Goal: Transaction & Acquisition: Purchase product/service

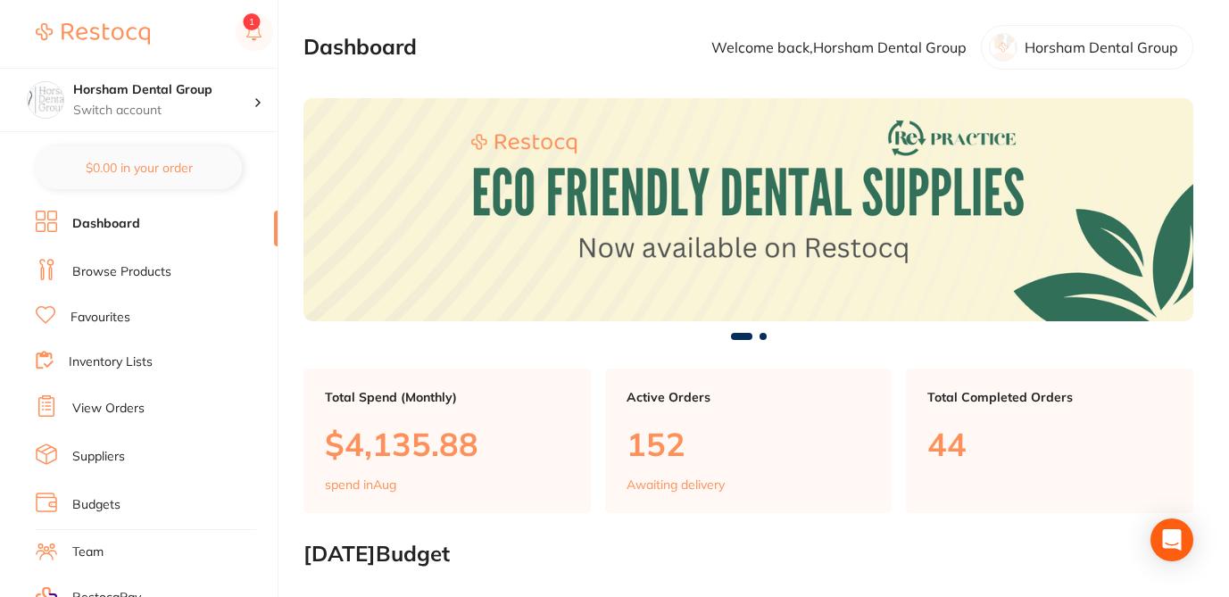
click at [137, 406] on link "View Orders" at bounding box center [108, 409] width 72 height 18
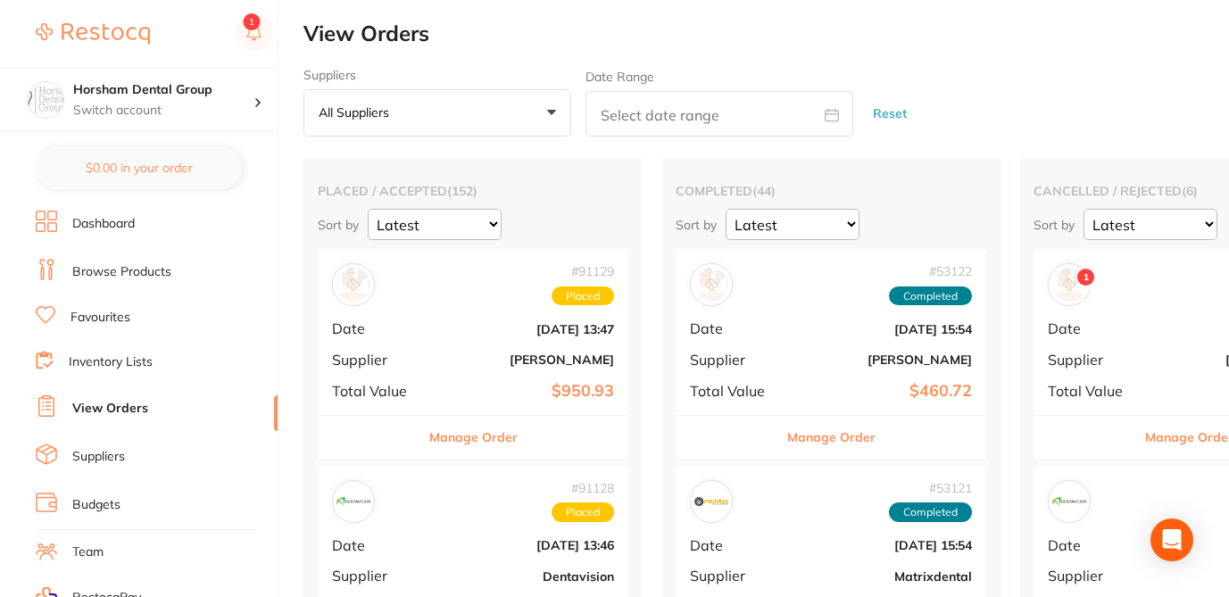
click at [957, 89] on div "Suppliers All suppliers +0 All suppliers AB Orthodontics Adam Dental AHP Dental…" at bounding box center [766, 103] width 926 height 70
click at [949, 38] on h2 "View Orders" at bounding box center [766, 33] width 926 height 25
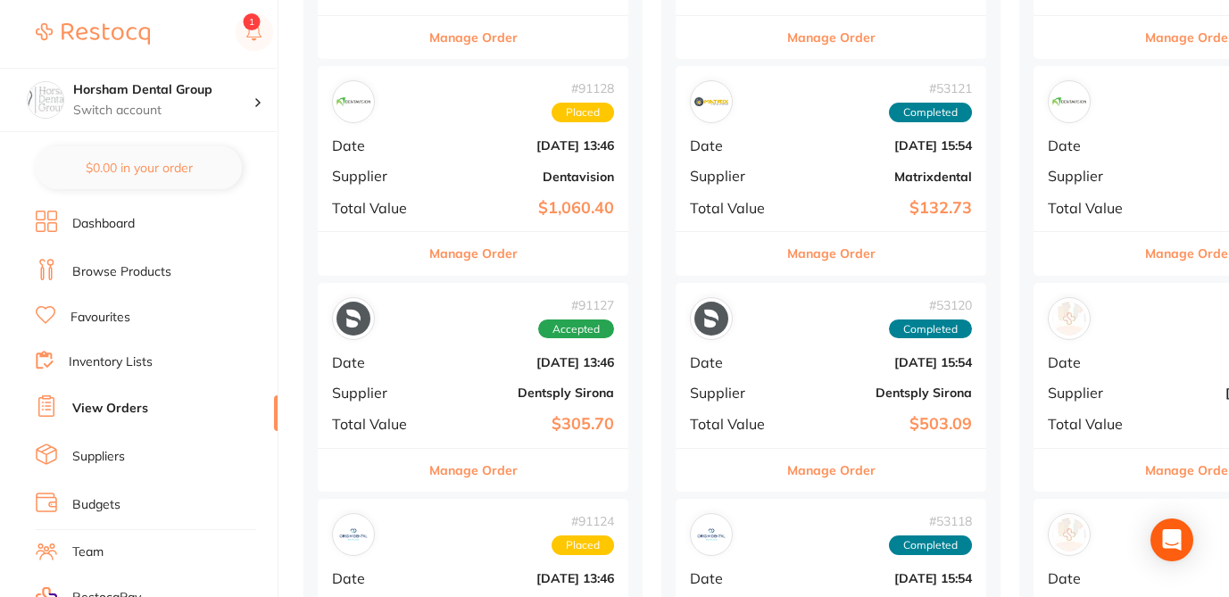
scroll to position [1150, 0]
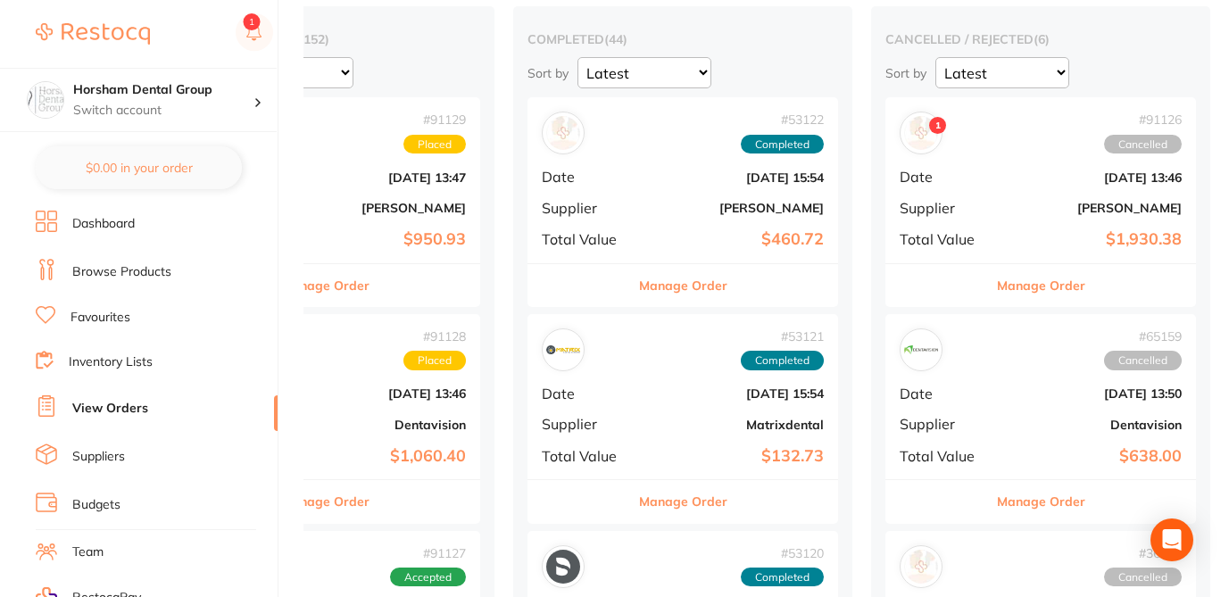
scroll to position [151, 0]
click at [1054, 291] on button "Manage Order" at bounding box center [1041, 286] width 88 height 43
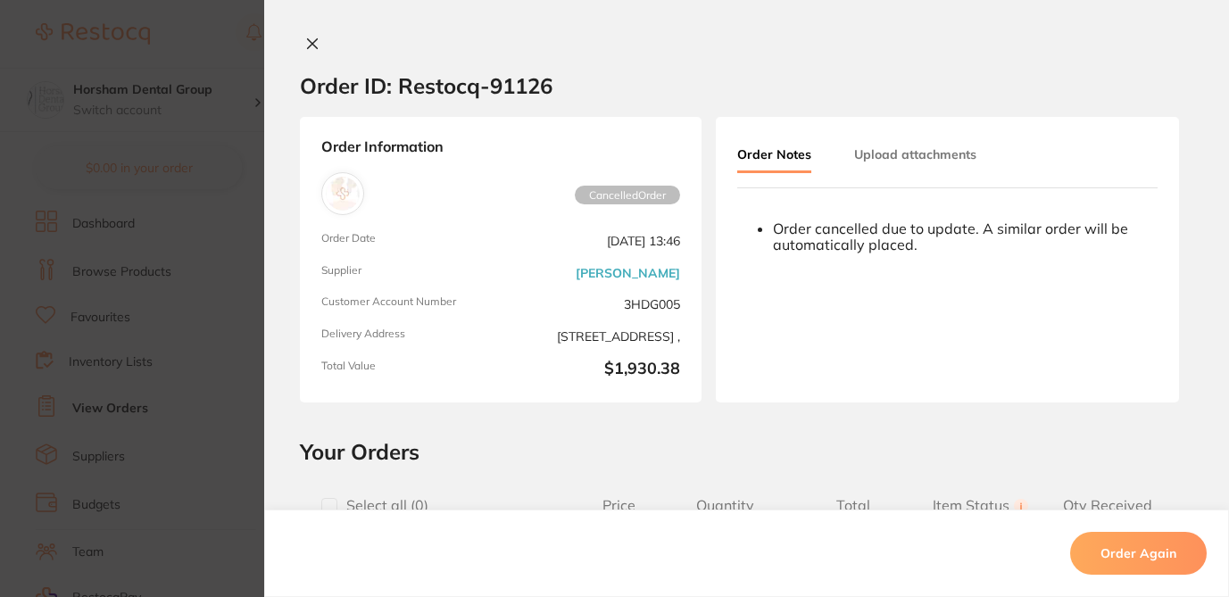
click at [1146, 566] on button "Order Again" at bounding box center [1138, 553] width 137 height 43
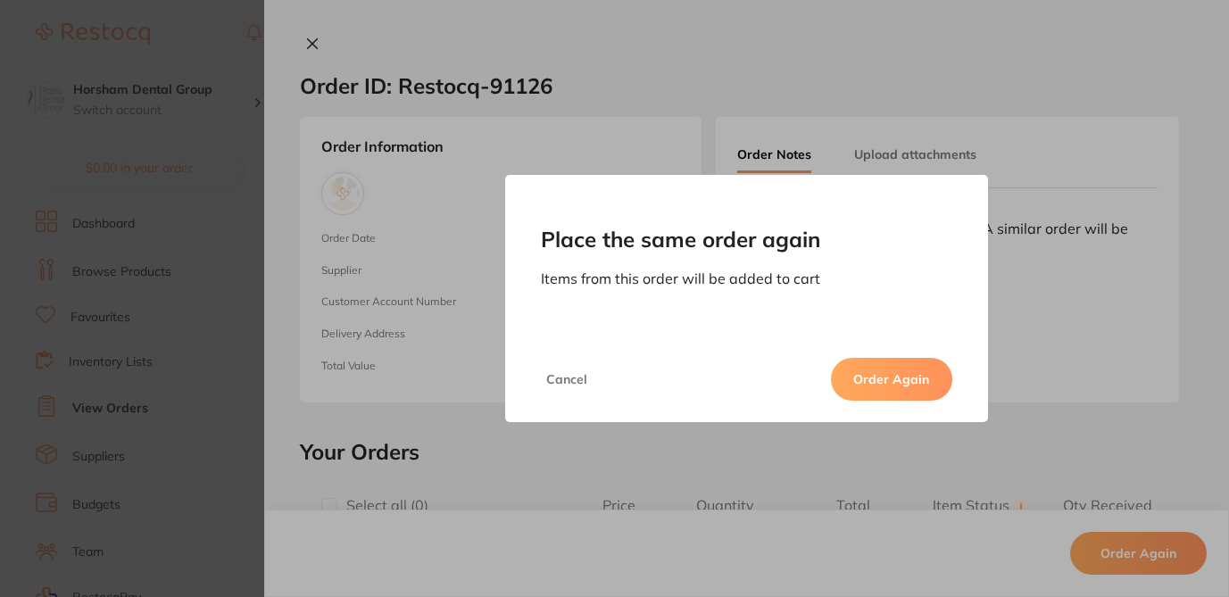
click at [913, 381] on button "Order Again" at bounding box center [891, 379] width 121 height 43
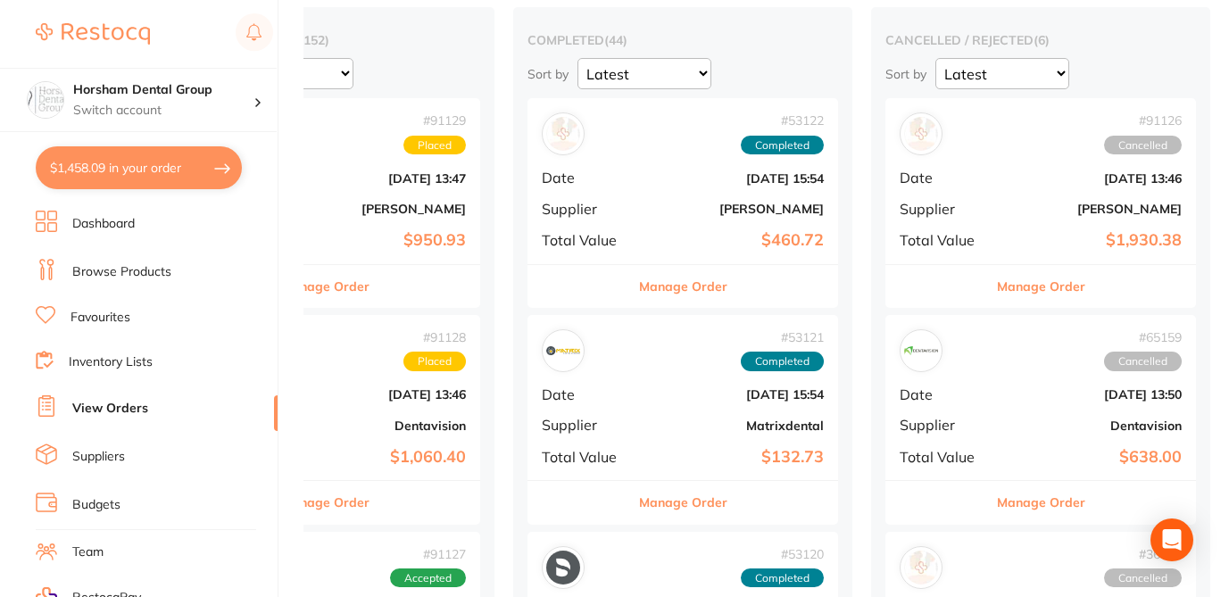
click at [171, 169] on button "$1,458.09 in your order" at bounding box center [139, 167] width 206 height 43
checkbox input "true"
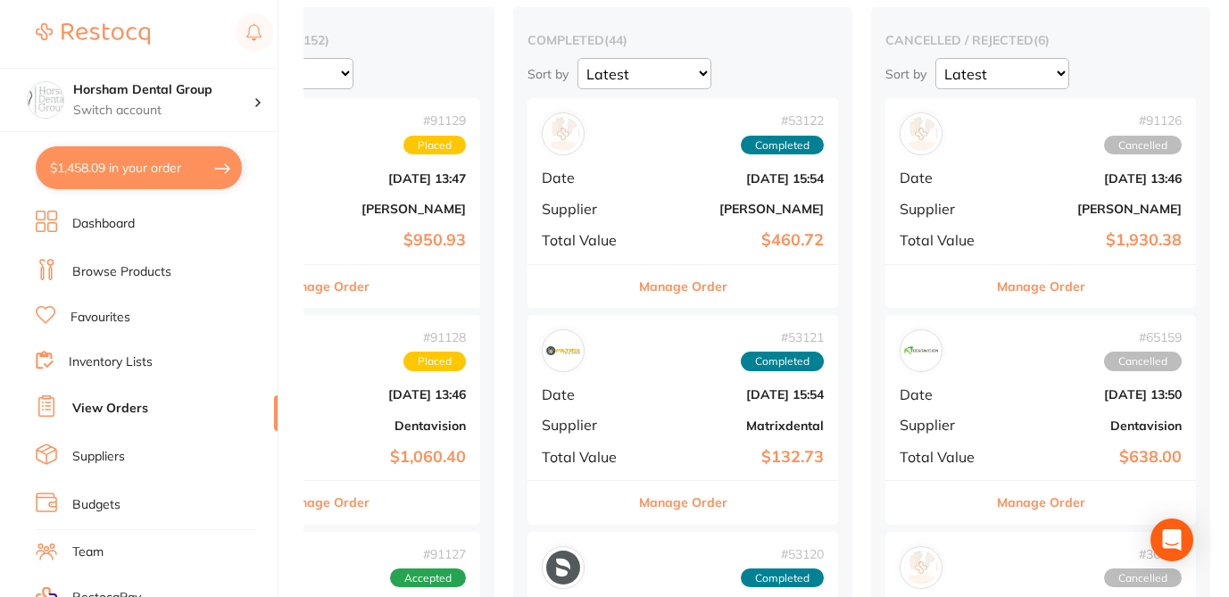
checkbox input "true"
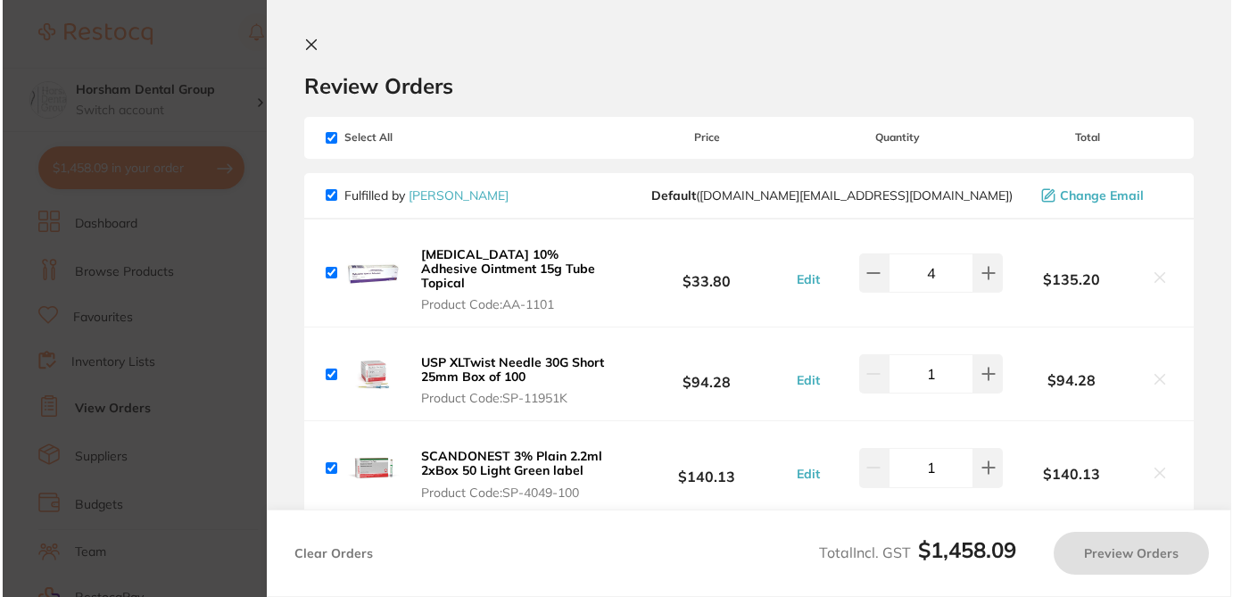
scroll to position [0, 144]
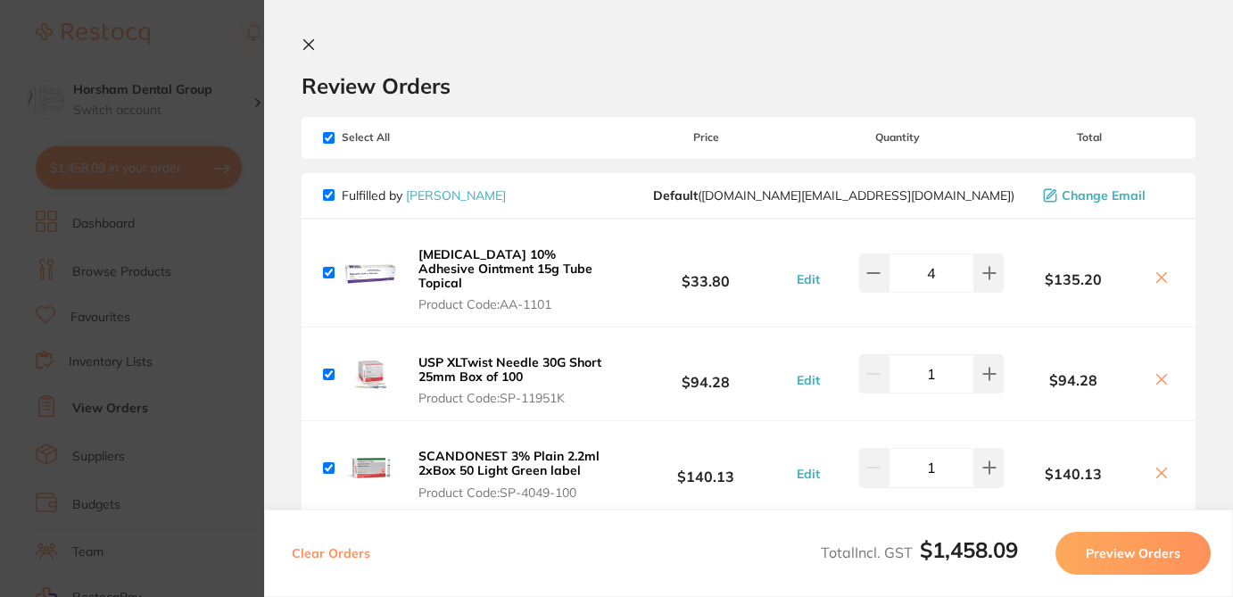
click at [642, 92] on h2 "Review Orders" at bounding box center [749, 85] width 894 height 27
drag, startPoint x: 568, startPoint y: 285, endPoint x: 505, endPoint y: 283, distance: 62.5
click at [505, 297] on span "Product Code: AA-1101" at bounding box center [517, 304] width 197 height 14
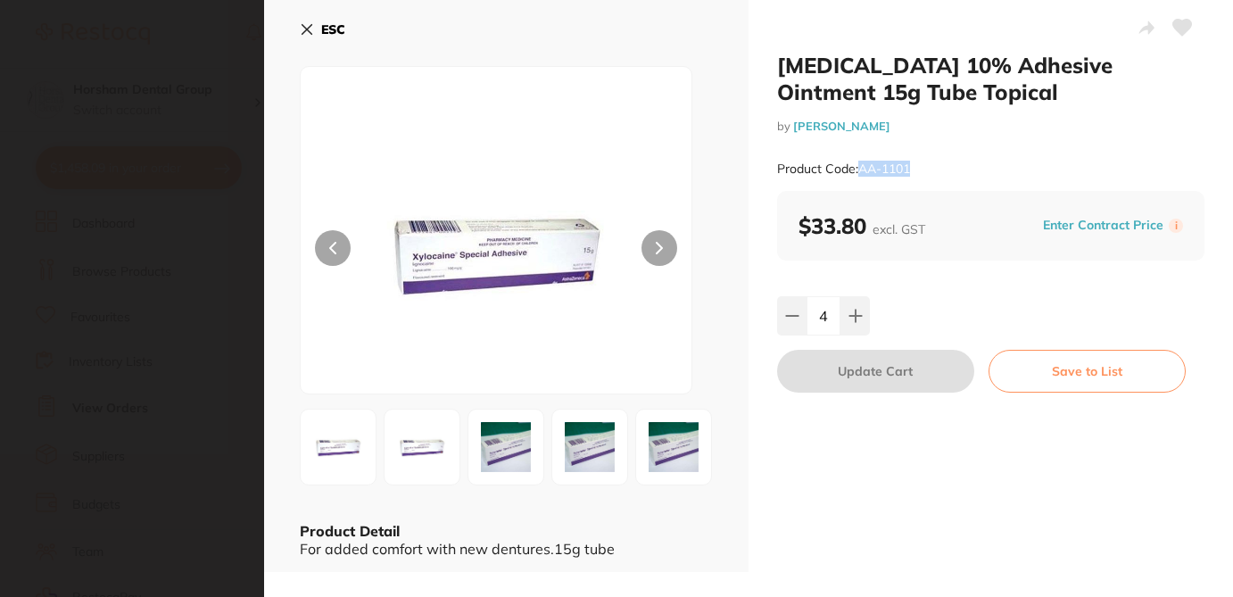
drag, startPoint x: 918, startPoint y: 168, endPoint x: 859, endPoint y: 167, distance: 59.8
click at [859, 167] on div "Product Code: AA-1101" at bounding box center [991, 169] width 428 height 44
copy small "AA-1101"
click at [306, 26] on icon at bounding box center [307, 29] width 14 height 14
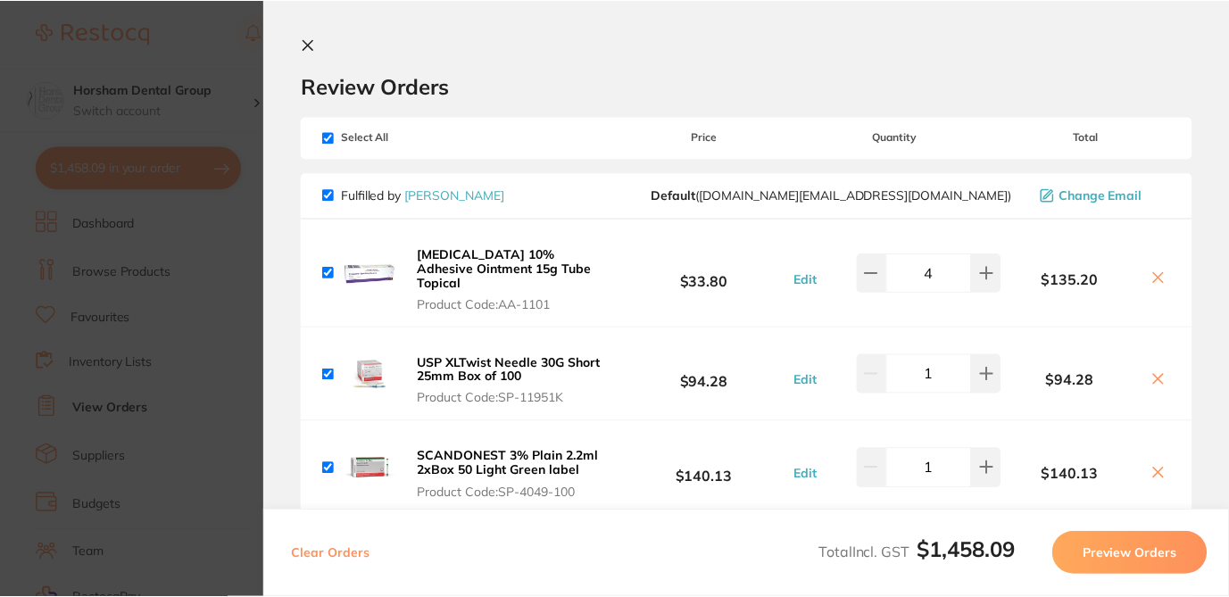
scroll to position [151, 0]
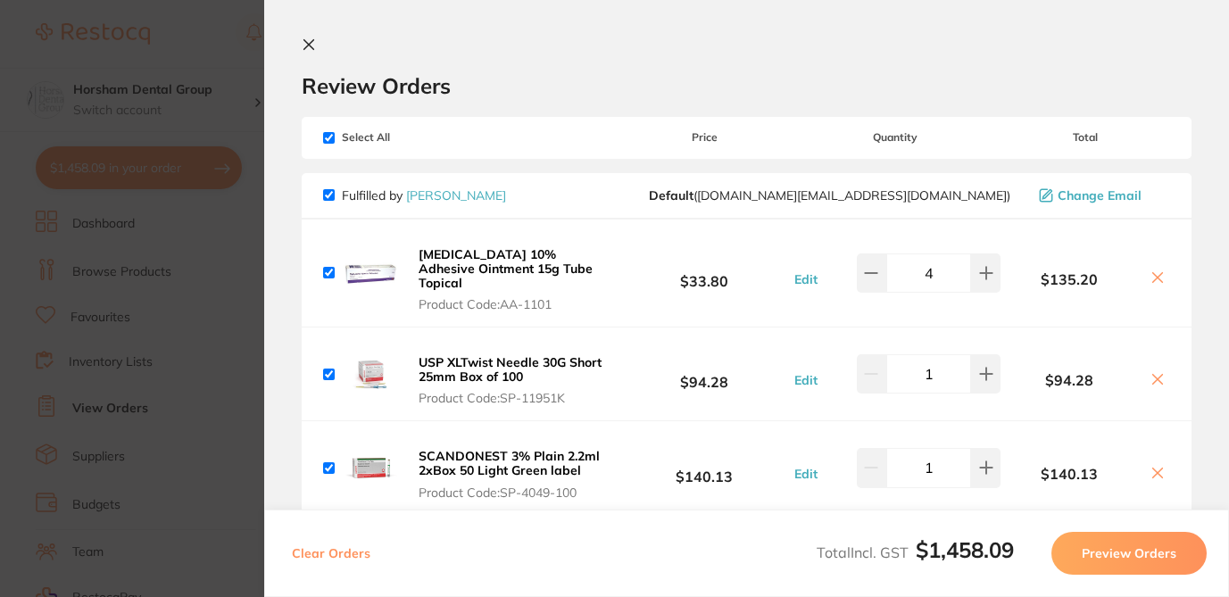
click at [581, 391] on span "Product Code: SP-11951K" at bounding box center [516, 398] width 195 height 14
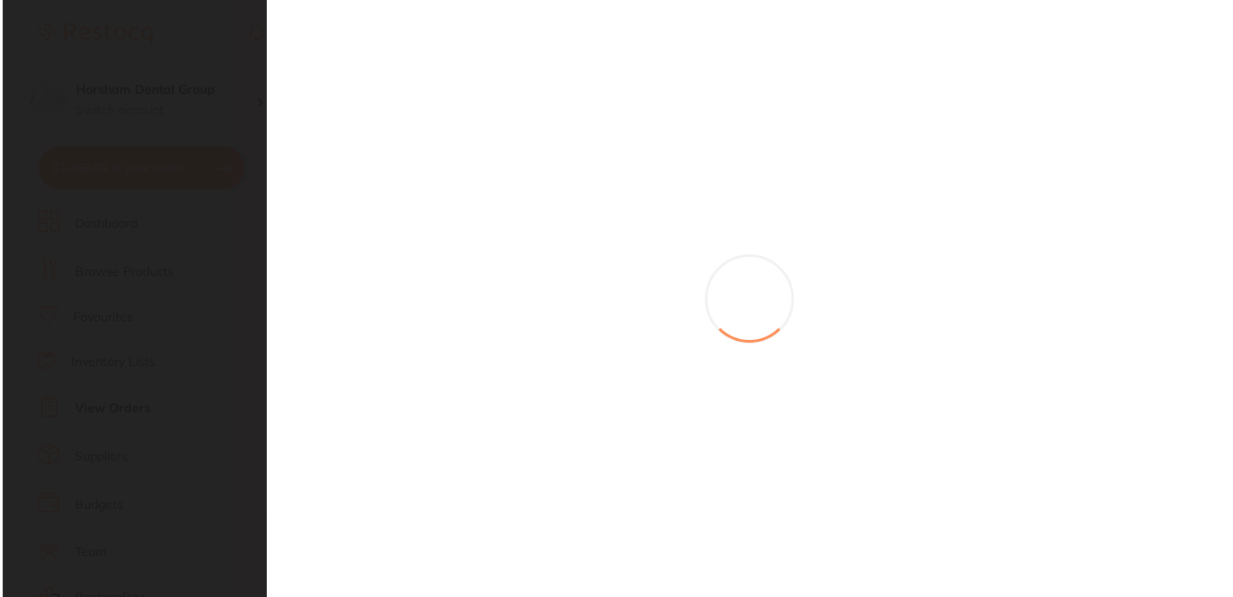
scroll to position [0, 0]
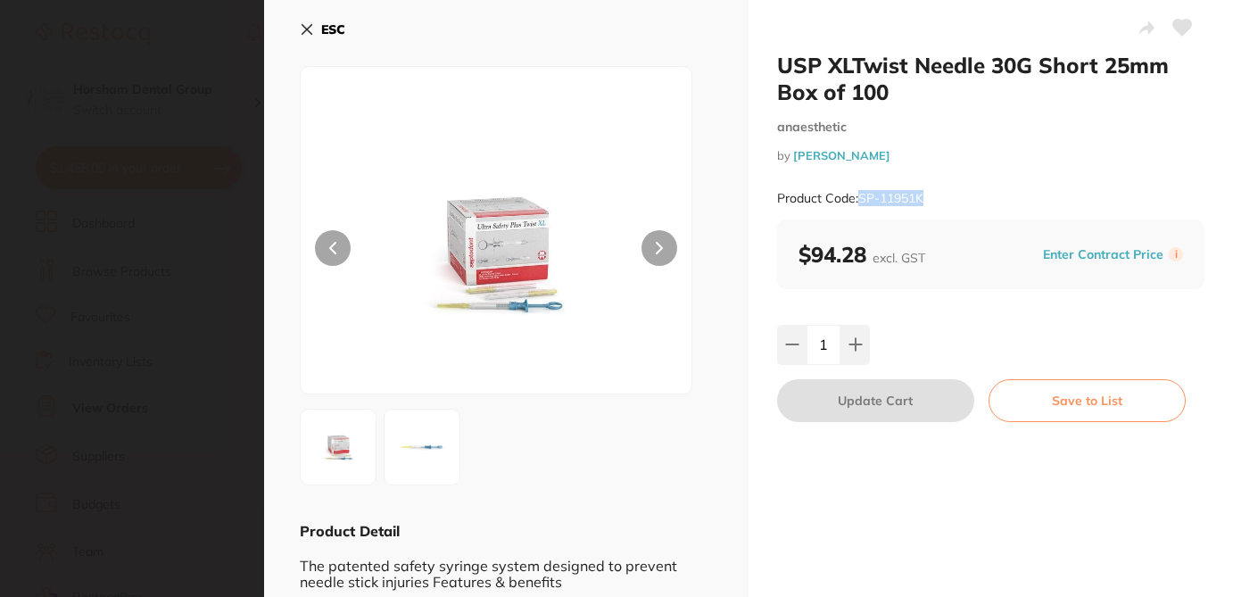
drag, startPoint x: 938, startPoint y: 198, endPoint x: 859, endPoint y: 200, distance: 78.6
click at [859, 200] on div "Product Code: SP-11951K" at bounding box center [991, 199] width 428 height 44
copy small "SP-11951K"
click at [304, 24] on icon at bounding box center [307, 29] width 14 height 14
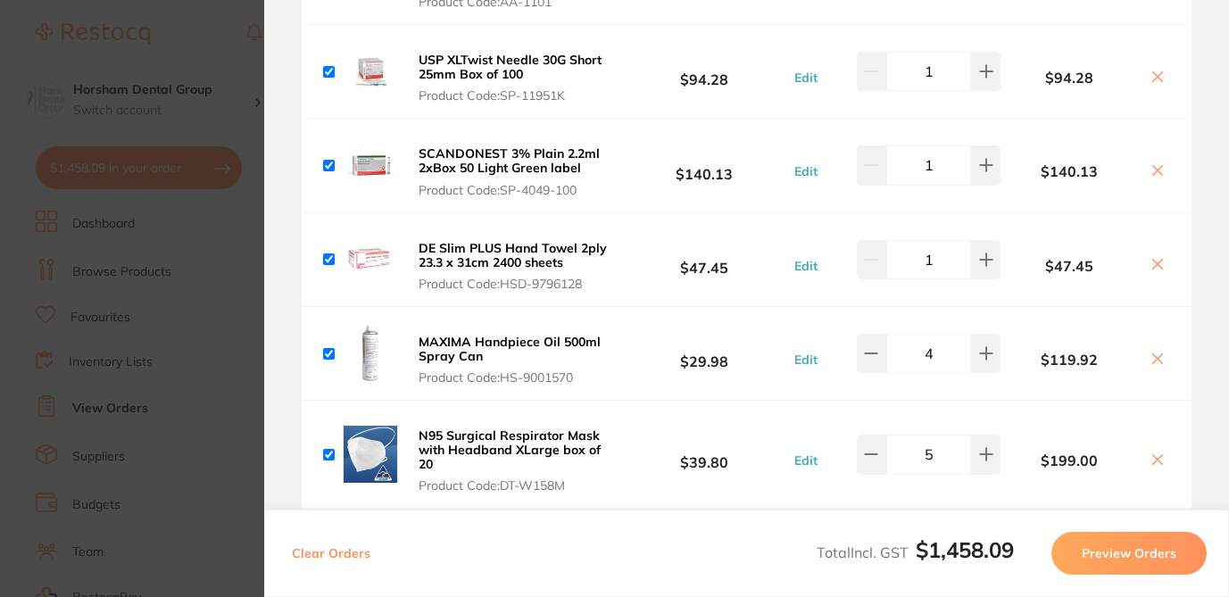
scroll to position [304, 0]
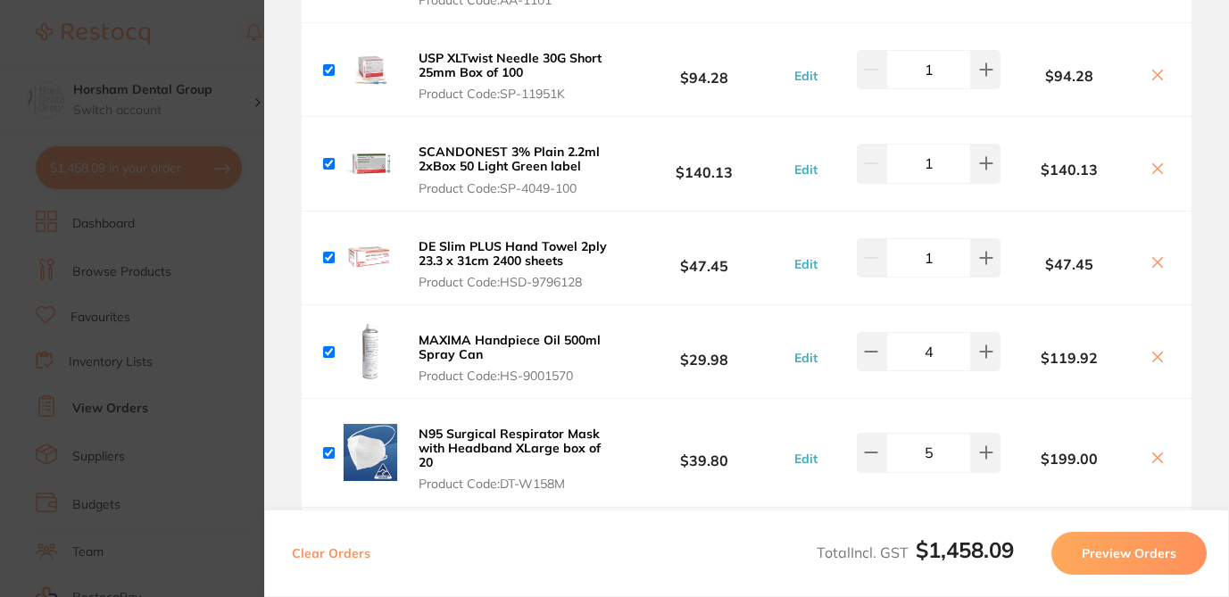
click at [514, 181] on span "Product Code: SP-4049-100" at bounding box center [516, 188] width 195 height 14
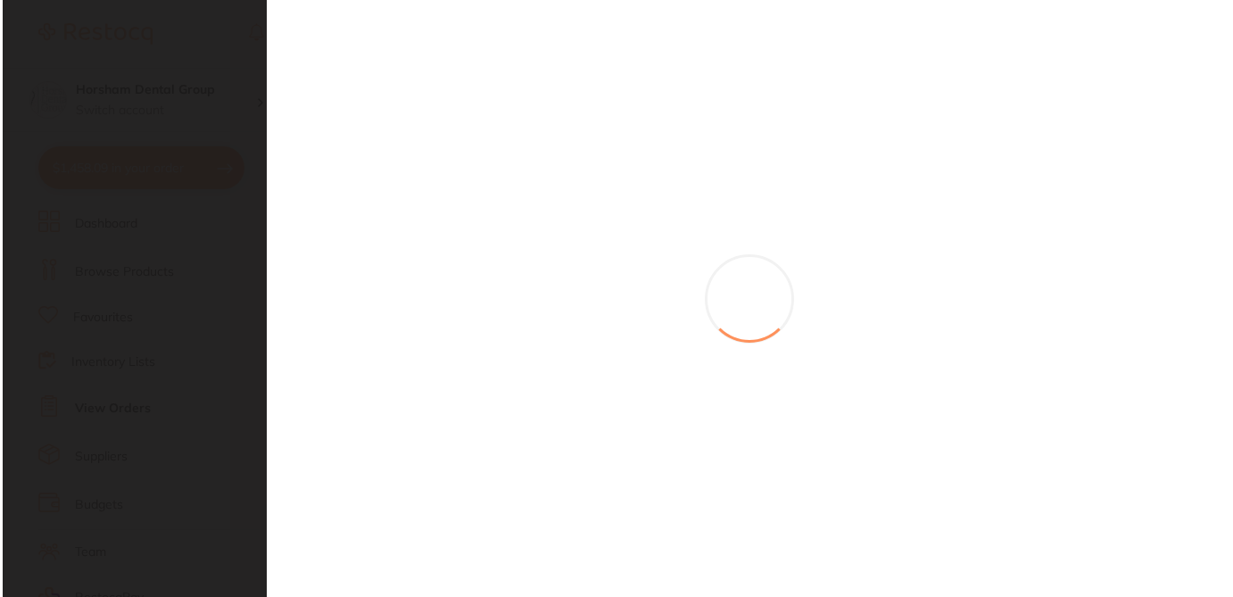
scroll to position [0, 0]
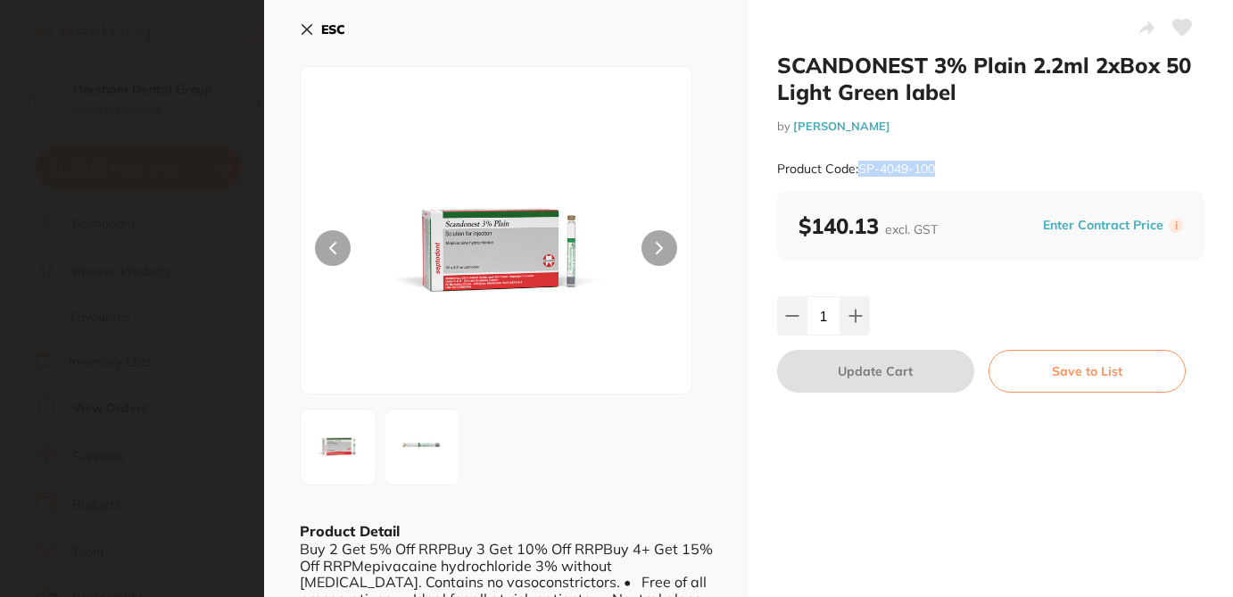
drag, startPoint x: 951, startPoint y: 169, endPoint x: 858, endPoint y: 169, distance: 92.8
click at [858, 169] on div "Product Code: SP-4049-100" at bounding box center [991, 169] width 428 height 44
copy small "SP-4049-100"
click at [309, 31] on icon at bounding box center [308, 30] width 10 height 10
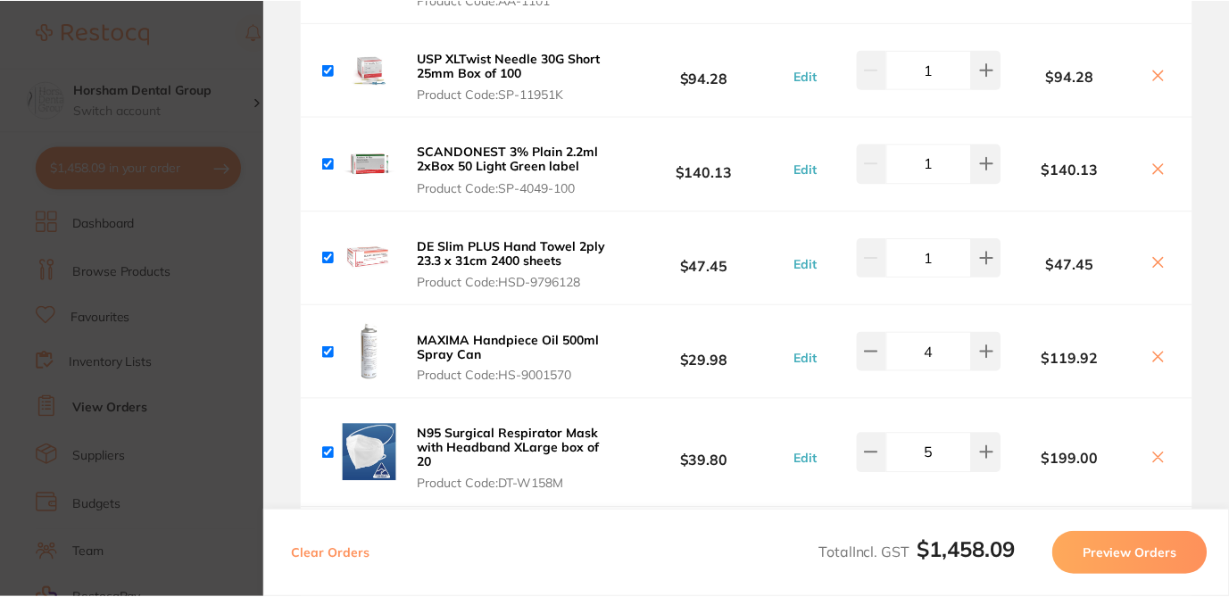
scroll to position [151, 0]
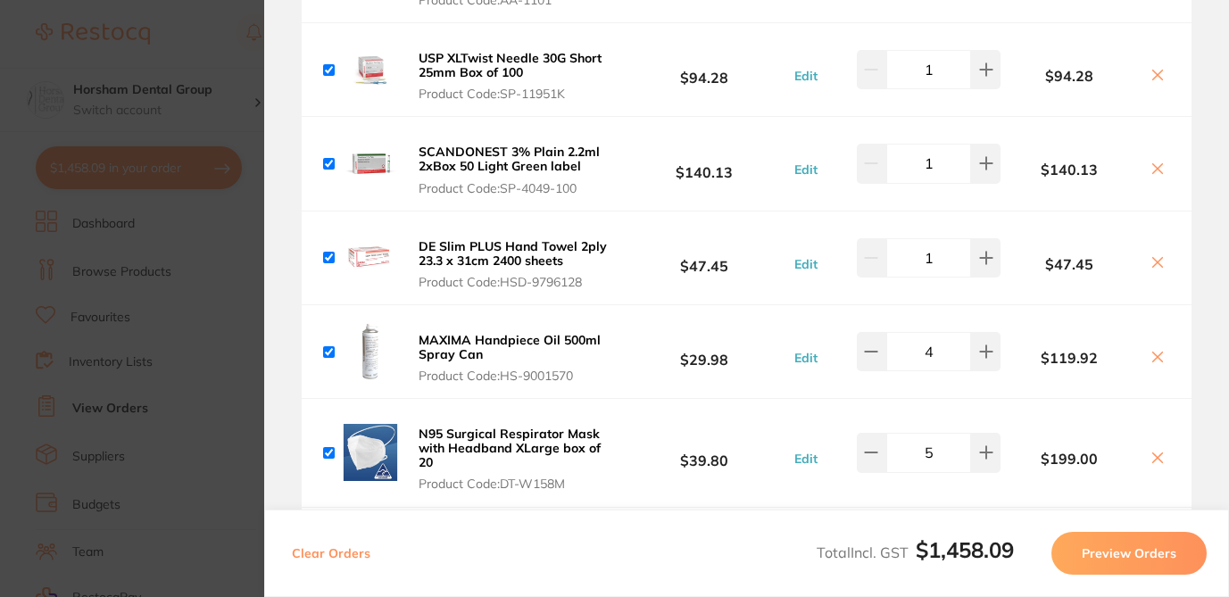
click at [589, 275] on span "Product Code: HSD-9796128" at bounding box center [516, 282] width 195 height 14
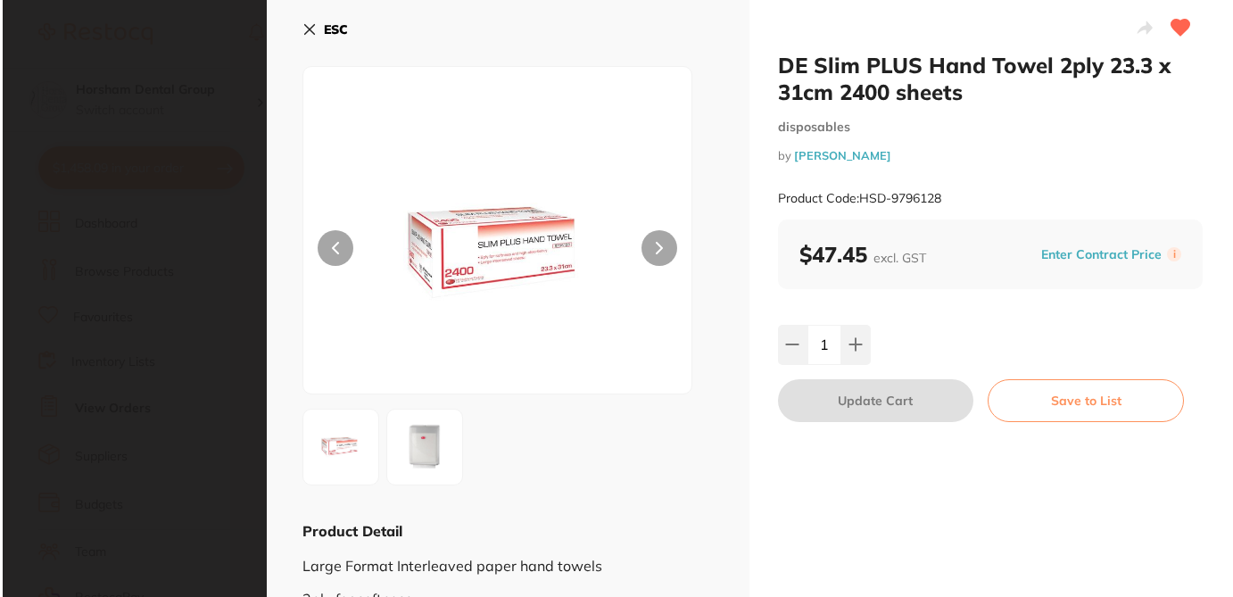
scroll to position [0, 0]
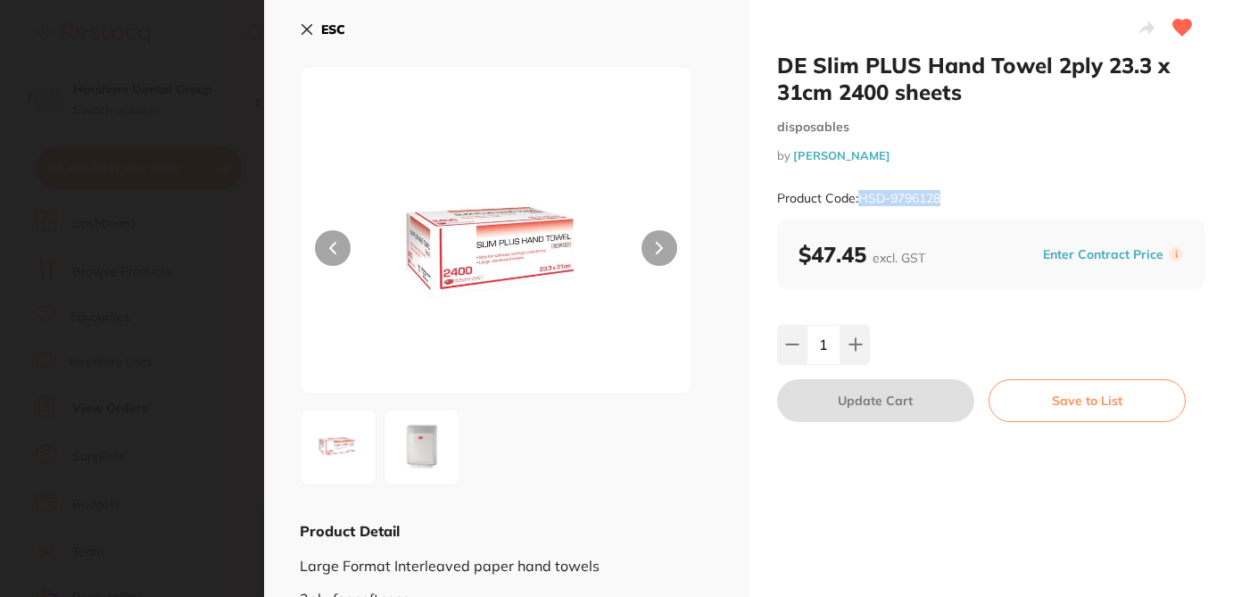
drag, startPoint x: 961, startPoint y: 198, endPoint x: 859, endPoint y: 196, distance: 101.8
click at [859, 196] on div "Product Code: HSD-9796128" at bounding box center [991, 199] width 428 height 44
copy small "HSD-9796128"
click at [303, 29] on icon at bounding box center [307, 29] width 14 height 14
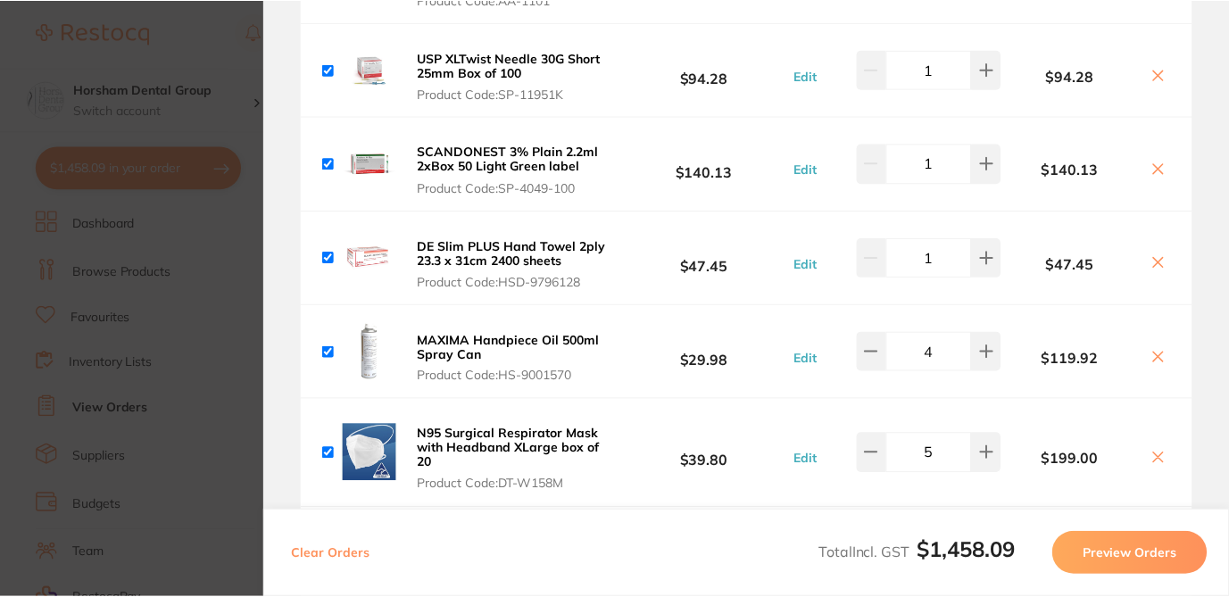
scroll to position [151, 0]
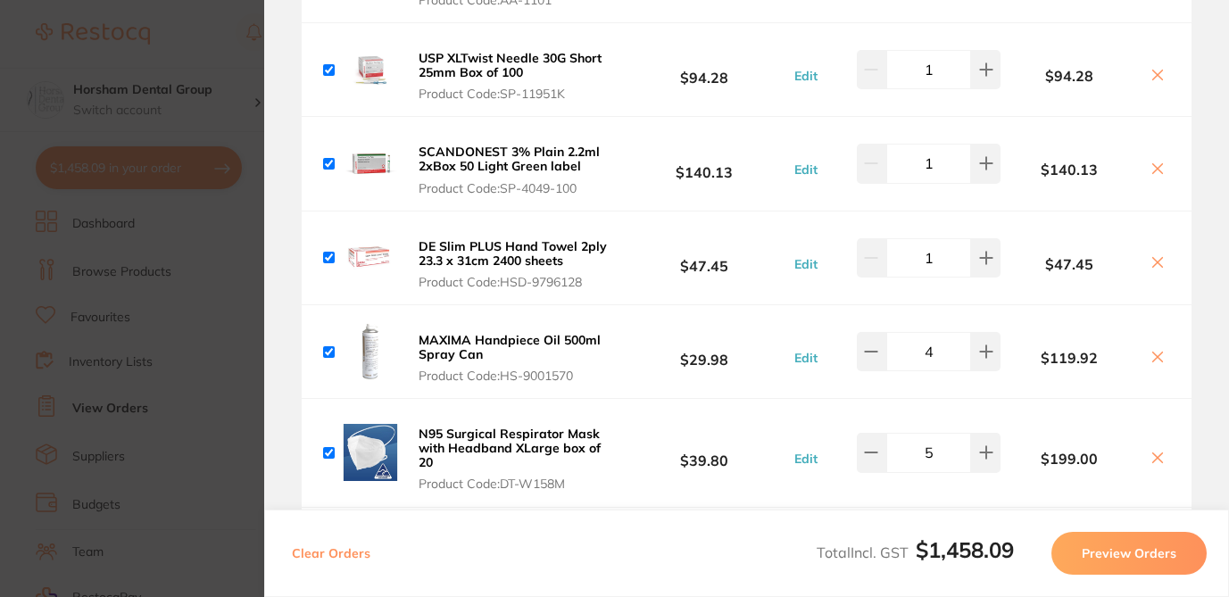
click at [539, 347] on button "MAXIMA Handpiece Oil 500ml Spray Can Product Code: HS-9001570" at bounding box center [516, 358] width 206 height 52
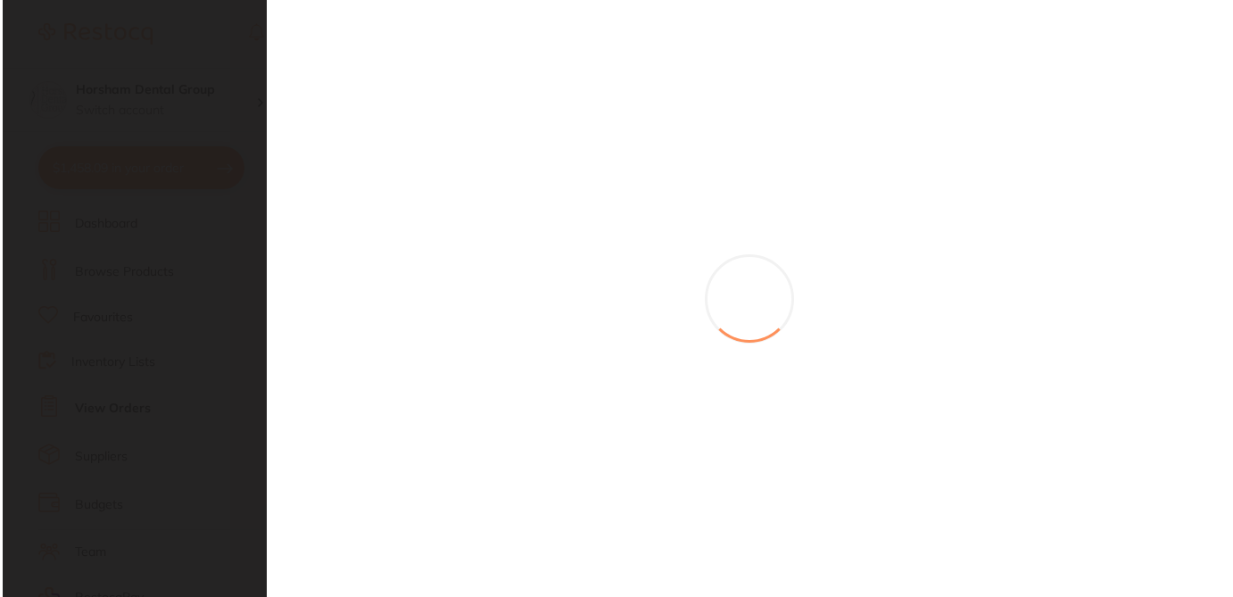
scroll to position [0, 0]
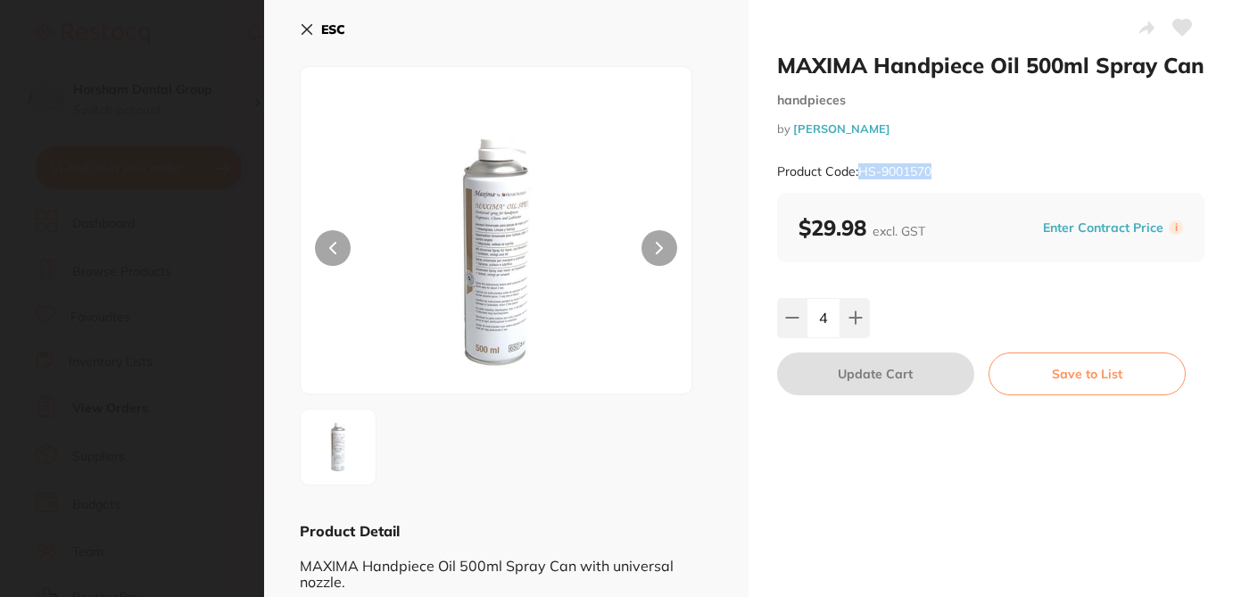
drag, startPoint x: 952, startPoint y: 196, endPoint x: 859, endPoint y: 196, distance: 92.8
click at [859, 194] on div "Product Code: HS-9001570" at bounding box center [991, 172] width 428 height 44
copy small "HS-9001570"
click at [247, 67] on section "MAXIMA Handpiece Oil 500ml Spray Can handpieces by Henry Schein Halas Product C…" at bounding box center [616, 298] width 1233 height 597
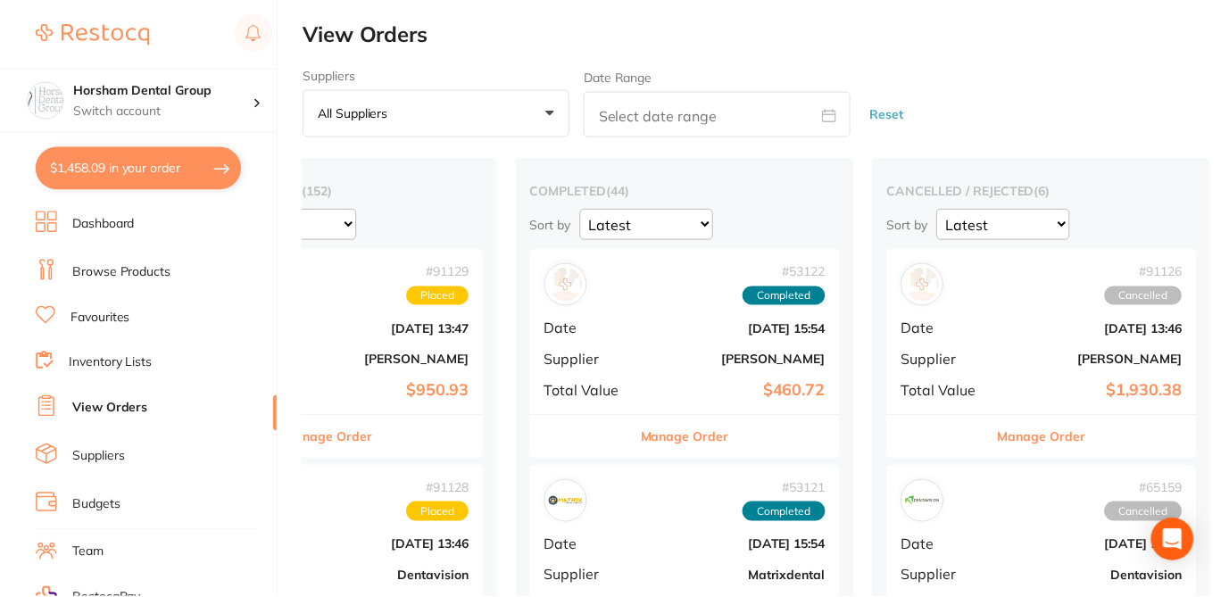
scroll to position [151, 0]
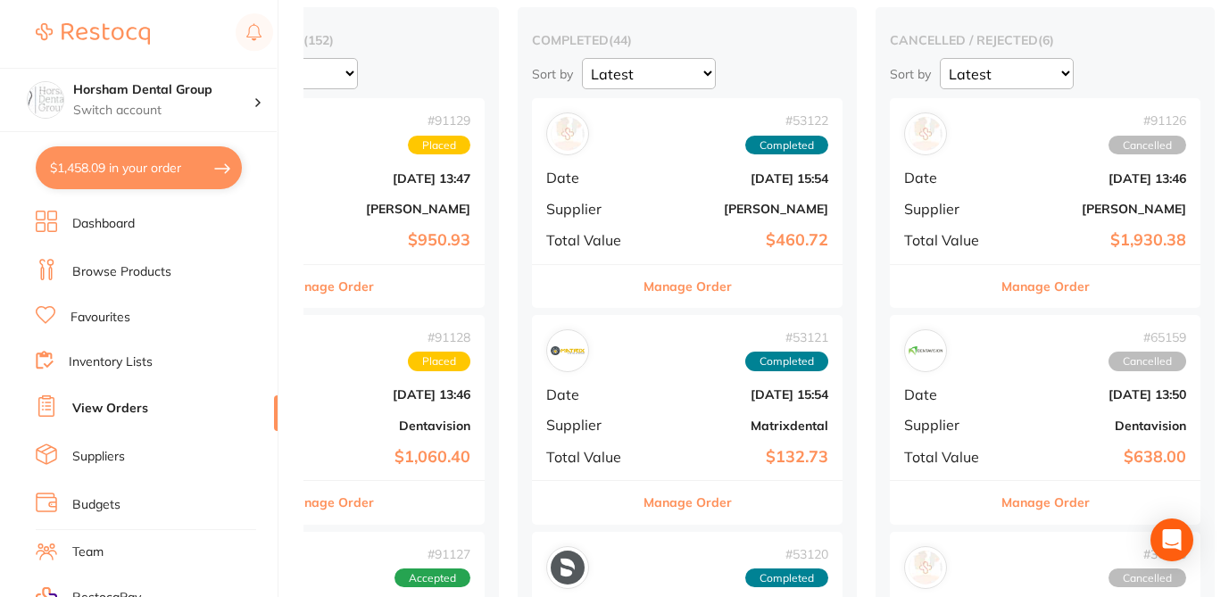
click at [178, 166] on button "$1,458.09 in your order" at bounding box center [139, 167] width 206 height 43
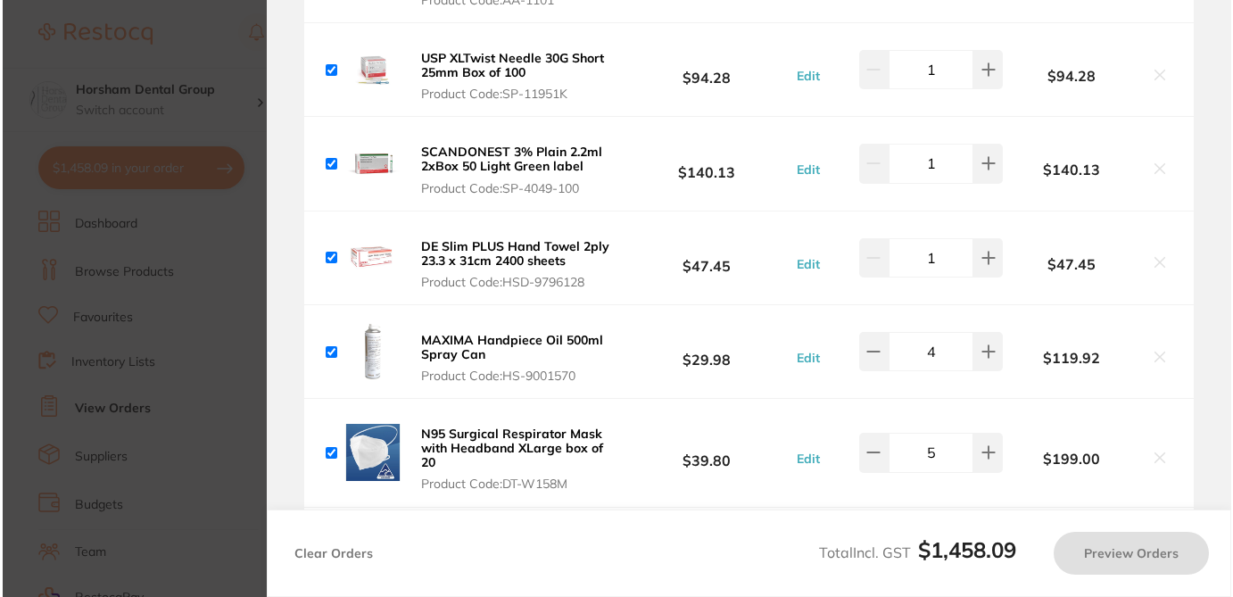
scroll to position [0, 0]
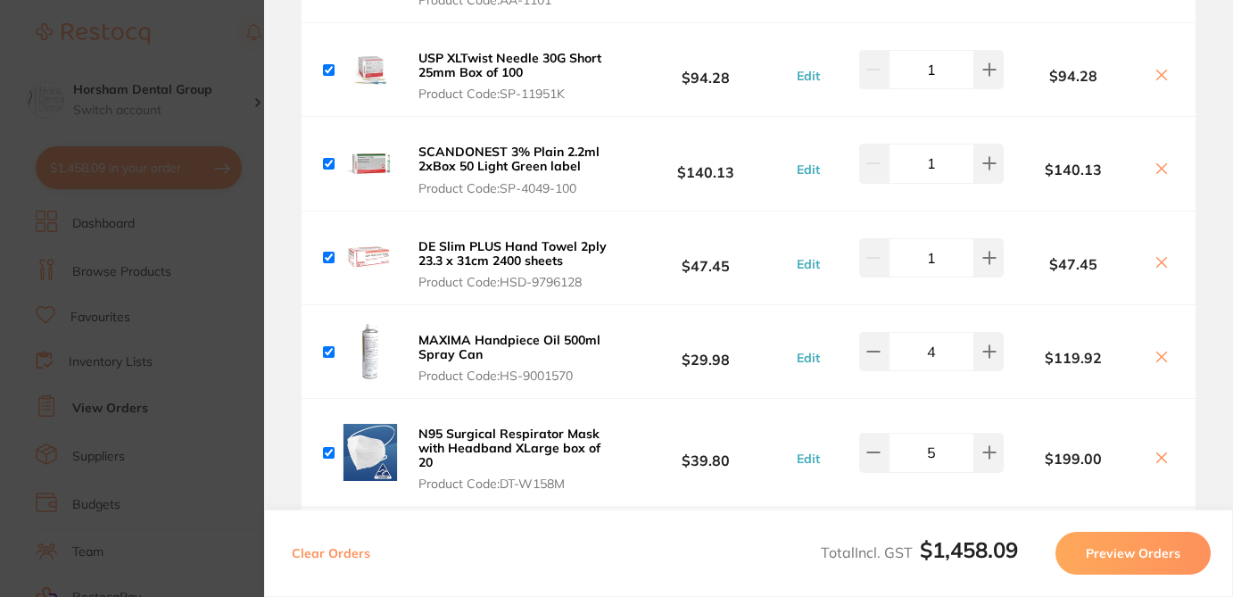
click at [586, 446] on button "N95 Surgical Respirator Mask with Headband XLarge box of 20 Product Code: DT-W1…" at bounding box center [517, 459] width 208 height 66
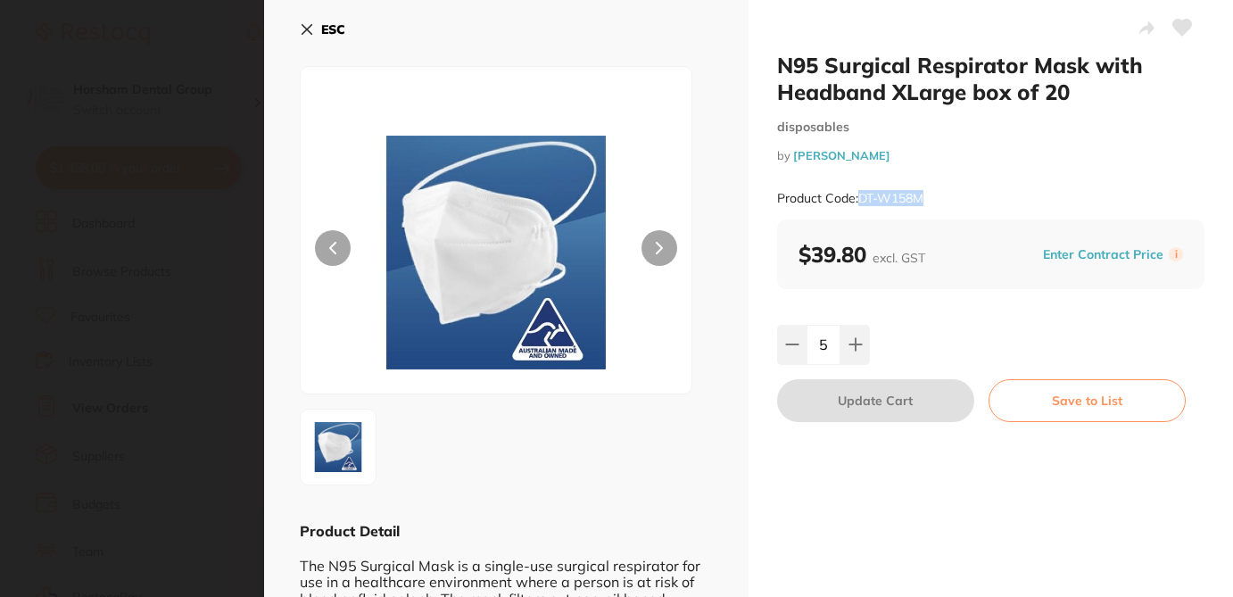
drag, startPoint x: 945, startPoint y: 198, endPoint x: 861, endPoint y: 198, distance: 83.9
click at [861, 198] on div "Product Code: DT-W158M" at bounding box center [991, 199] width 428 height 44
copy small "DT-W158M"
click at [306, 25] on icon at bounding box center [307, 29] width 14 height 14
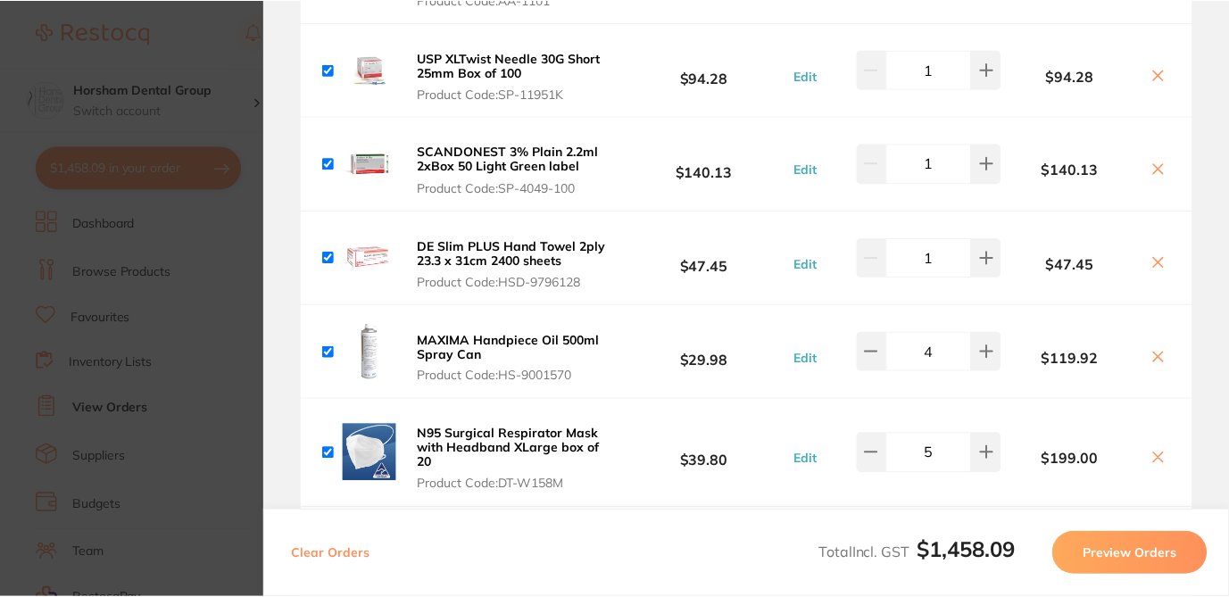
scroll to position [151, 0]
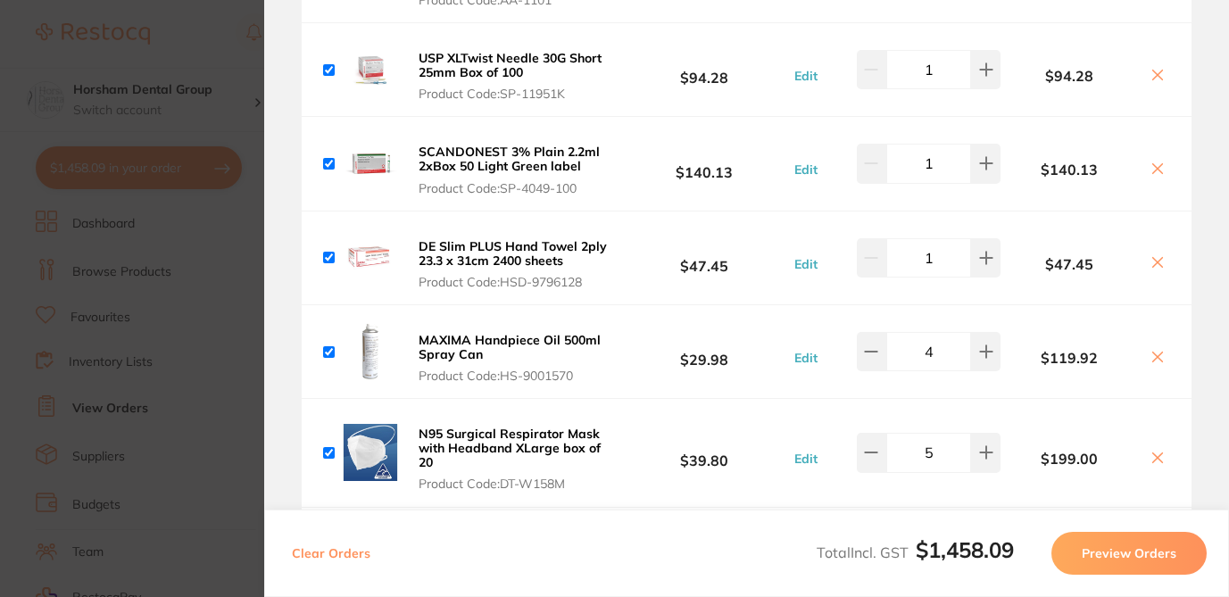
click at [1128, 557] on button "Preview Orders" at bounding box center [1128, 553] width 155 height 43
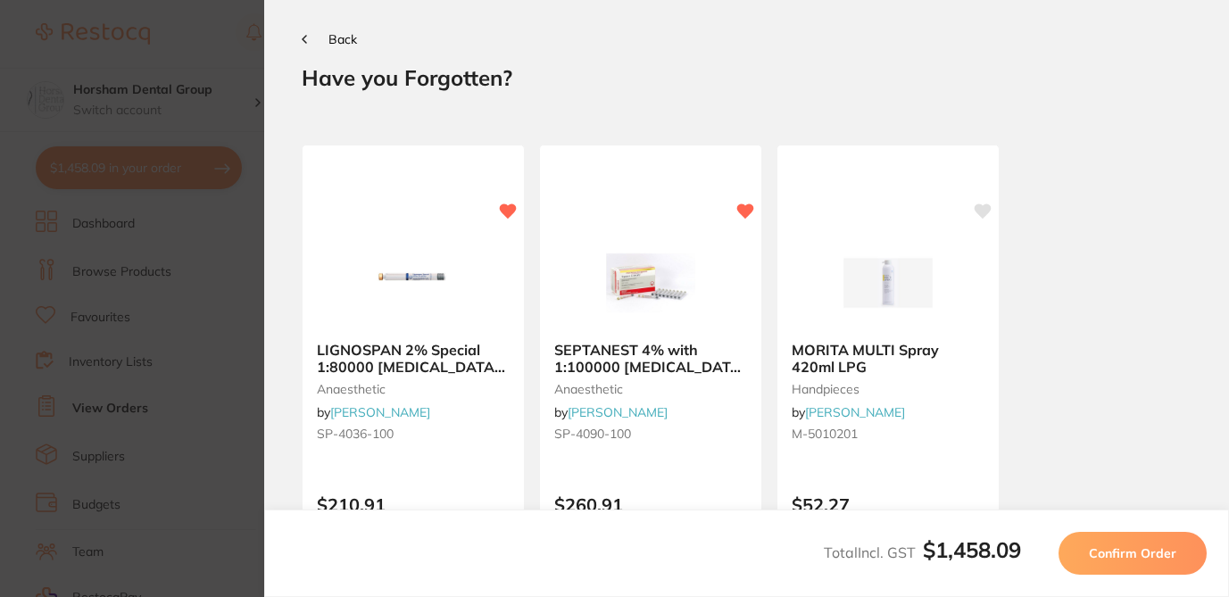
scroll to position [0, 0]
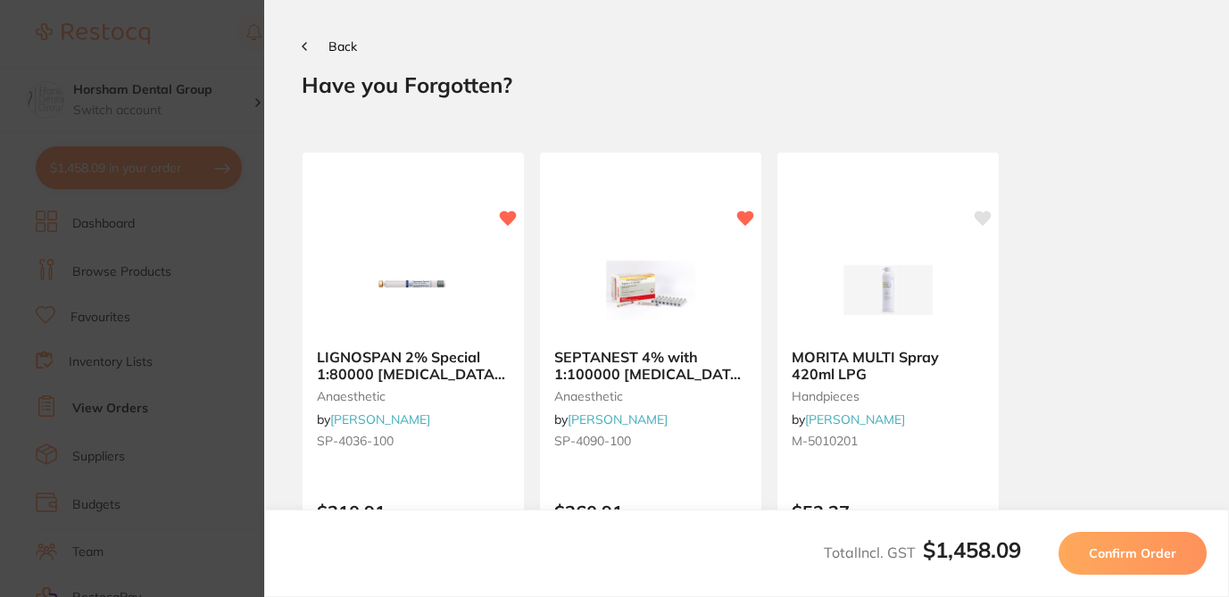
click at [303, 49] on button "Back" at bounding box center [329, 46] width 55 height 14
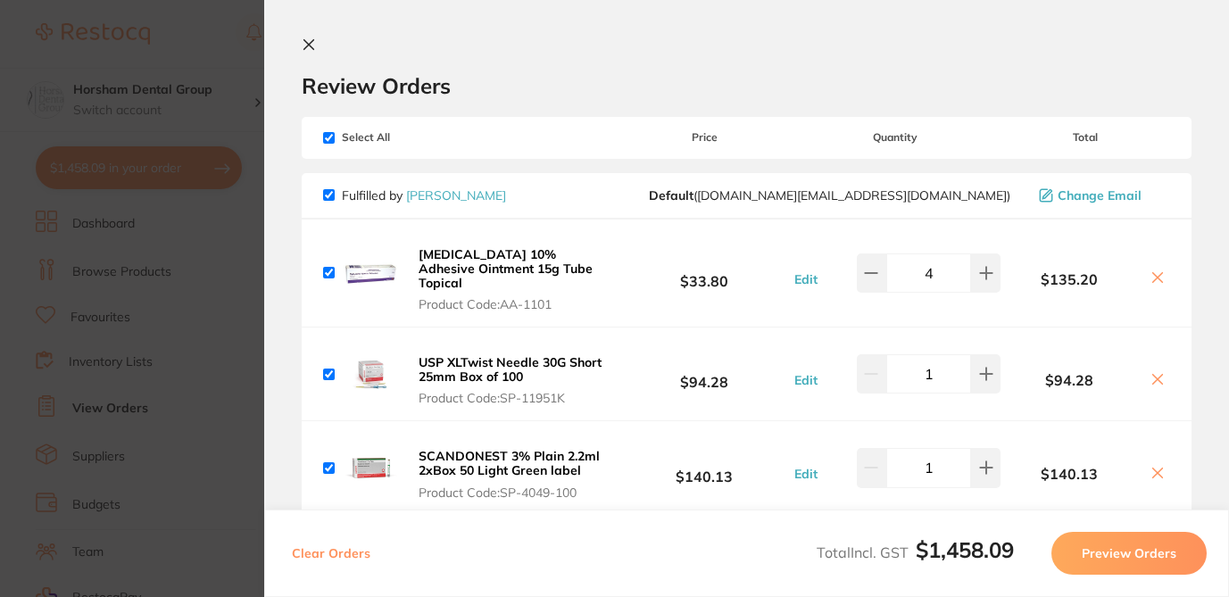
click at [325, 135] on input "checkbox" at bounding box center [329, 138] width 12 height 12
checkbox input "false"
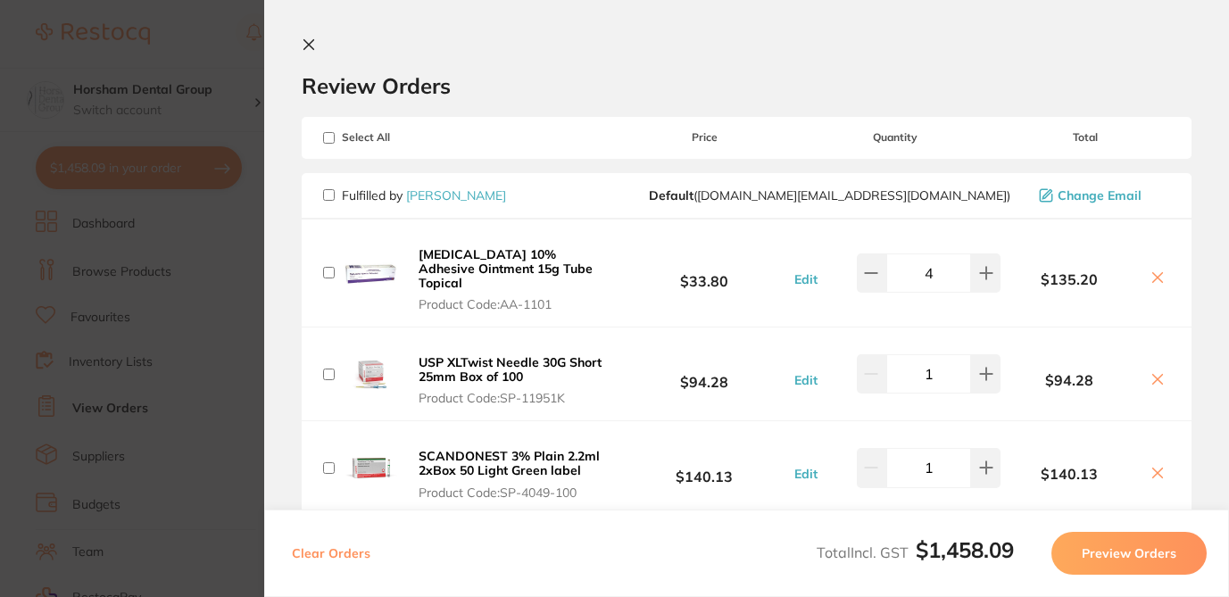
checkbox input "false"
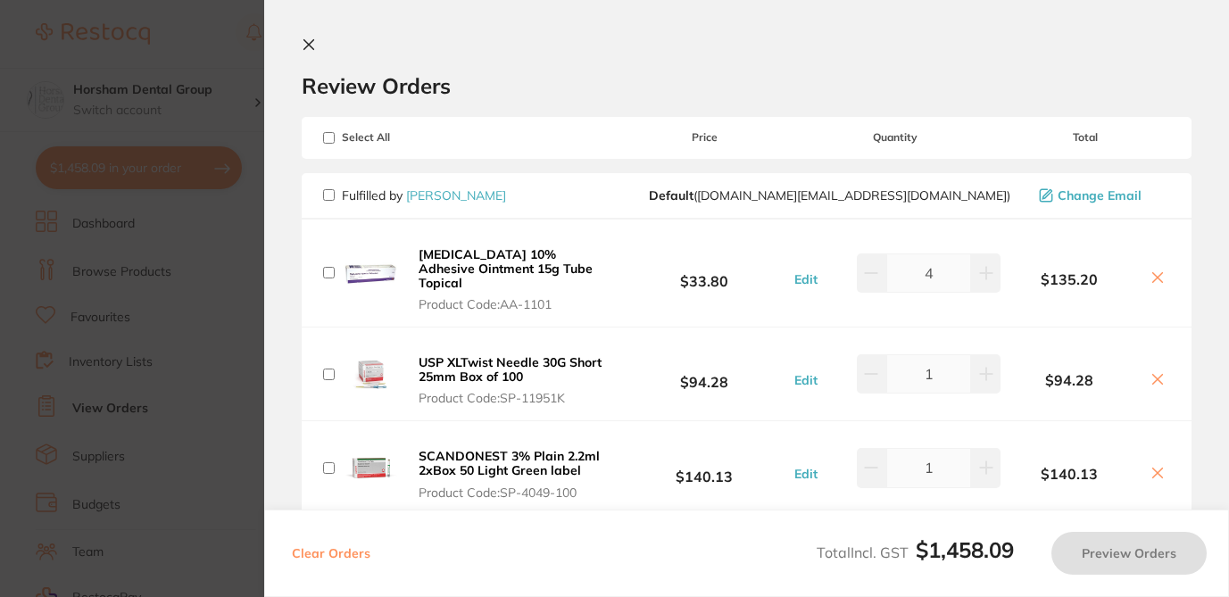
click at [328, 136] on input "checkbox" at bounding box center [329, 138] width 12 height 12
checkbox input "true"
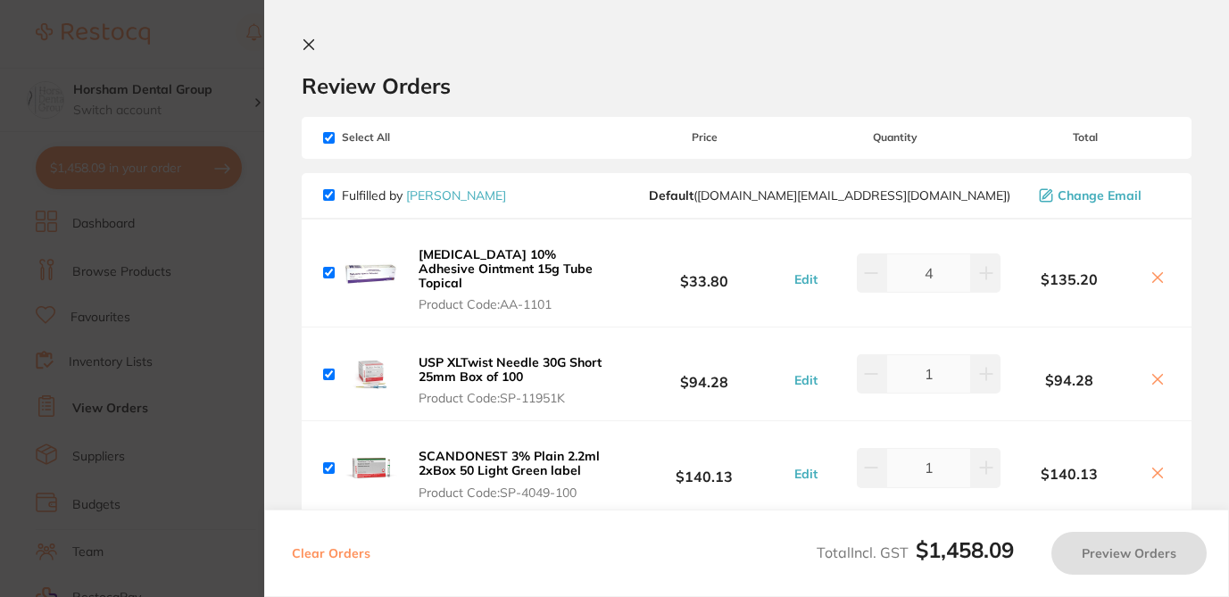
checkbox input "true"
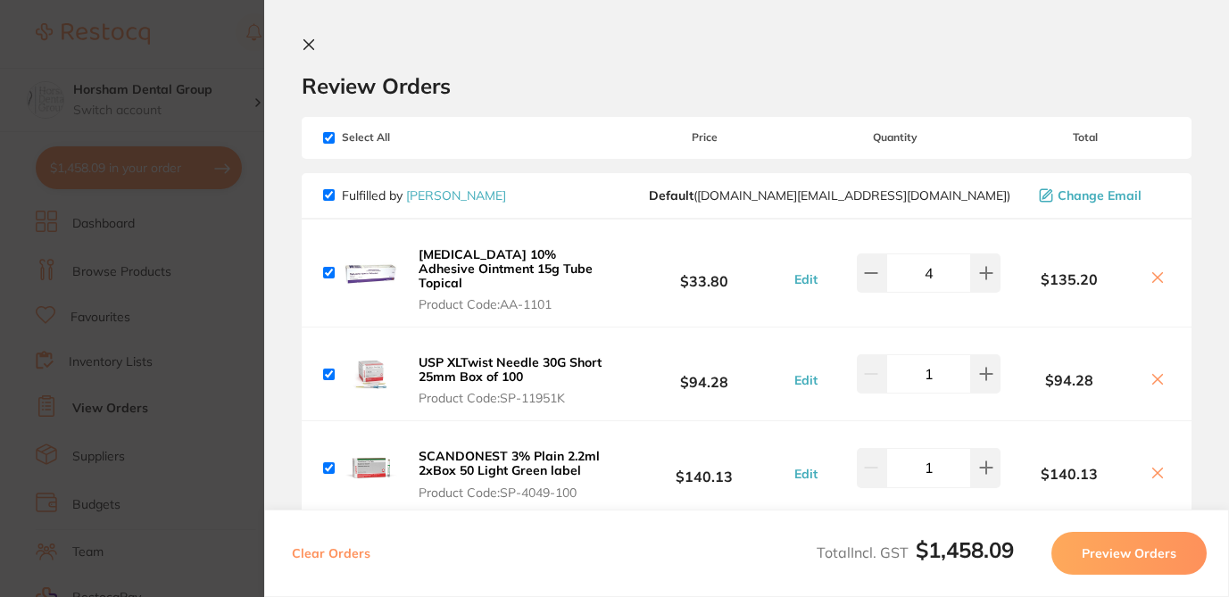
click at [1129, 553] on button "Preview Orders" at bounding box center [1128, 553] width 155 height 43
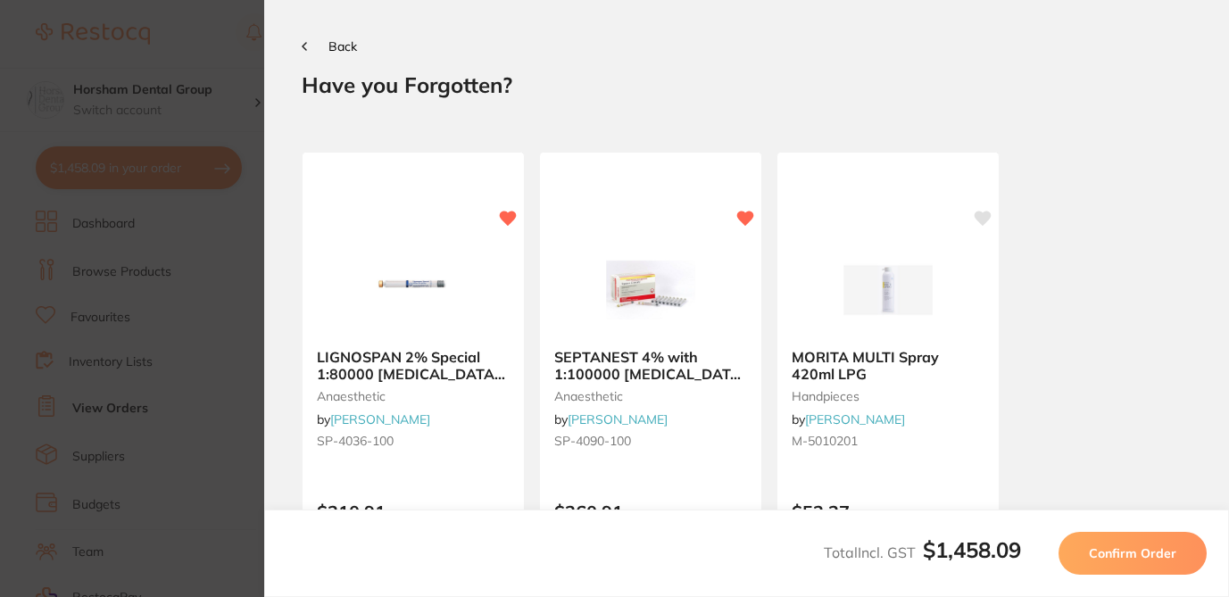
click at [1152, 563] on button "Confirm Order" at bounding box center [1132, 553] width 148 height 43
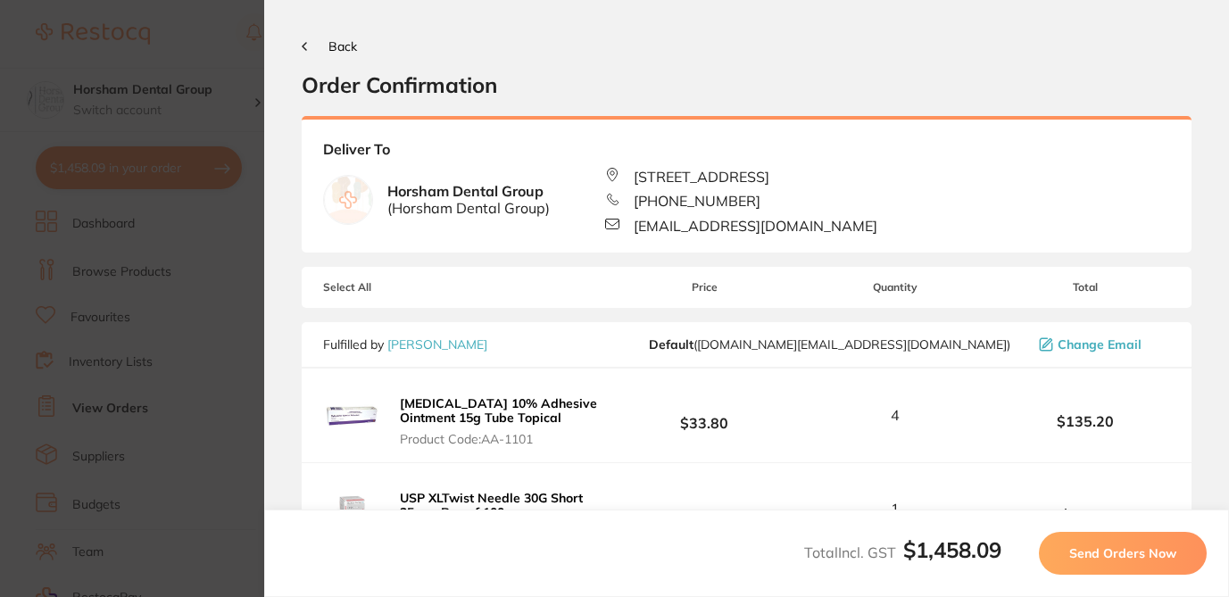
click at [1153, 556] on span "Send Orders Now" at bounding box center [1122, 553] width 107 height 16
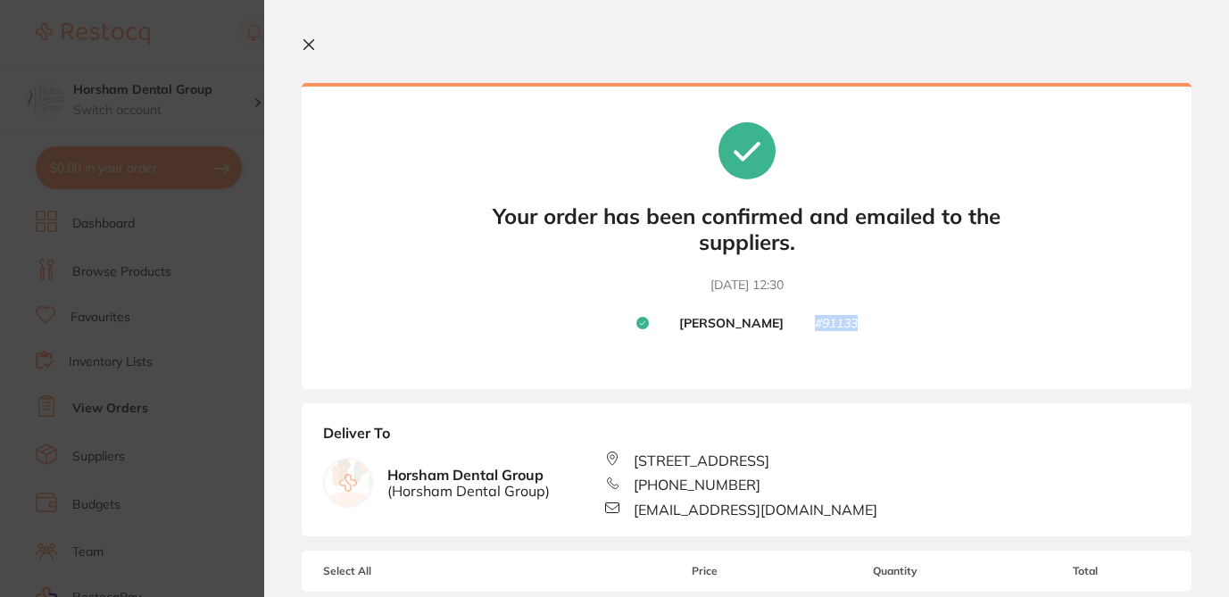
drag, startPoint x: 808, startPoint y: 322, endPoint x: 882, endPoint y: 322, distance: 74.1
click at [882, 322] on div "Your orders are being processed and we will notify you once we have placed the …" at bounding box center [747, 236] width 890 height 306
copy small "# 91133"
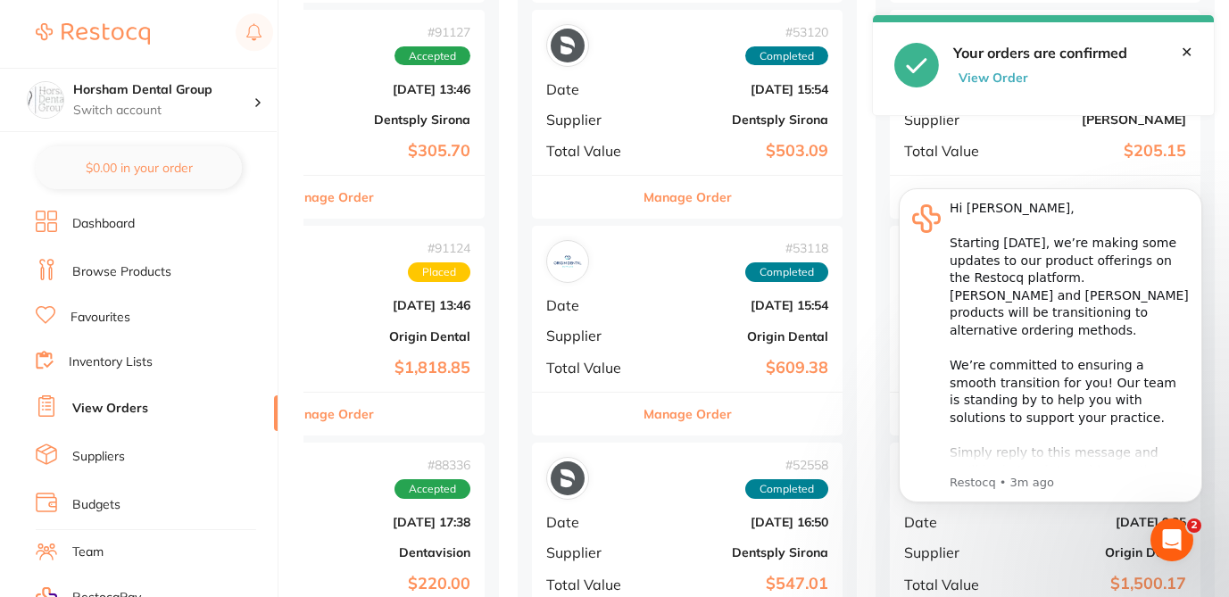
scroll to position [4, 0]
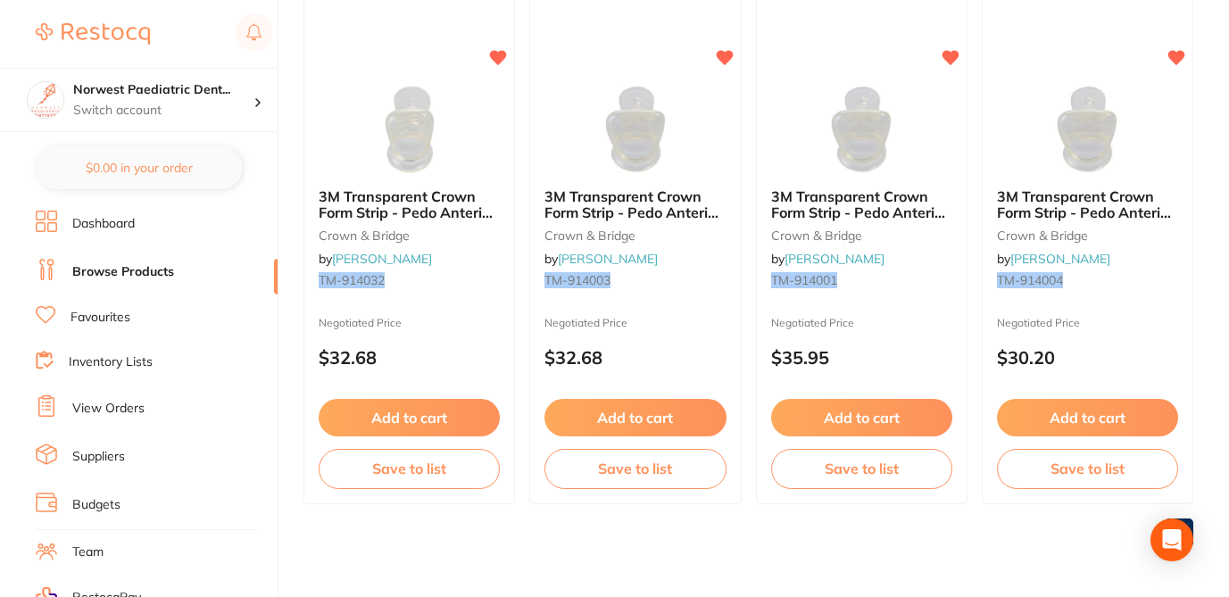
click at [291, 131] on div "$1,458.09 Norwest Paediatric Dent... Switch account Norwest Paediatric Dentistr…" at bounding box center [614, 37] width 1229 height 597
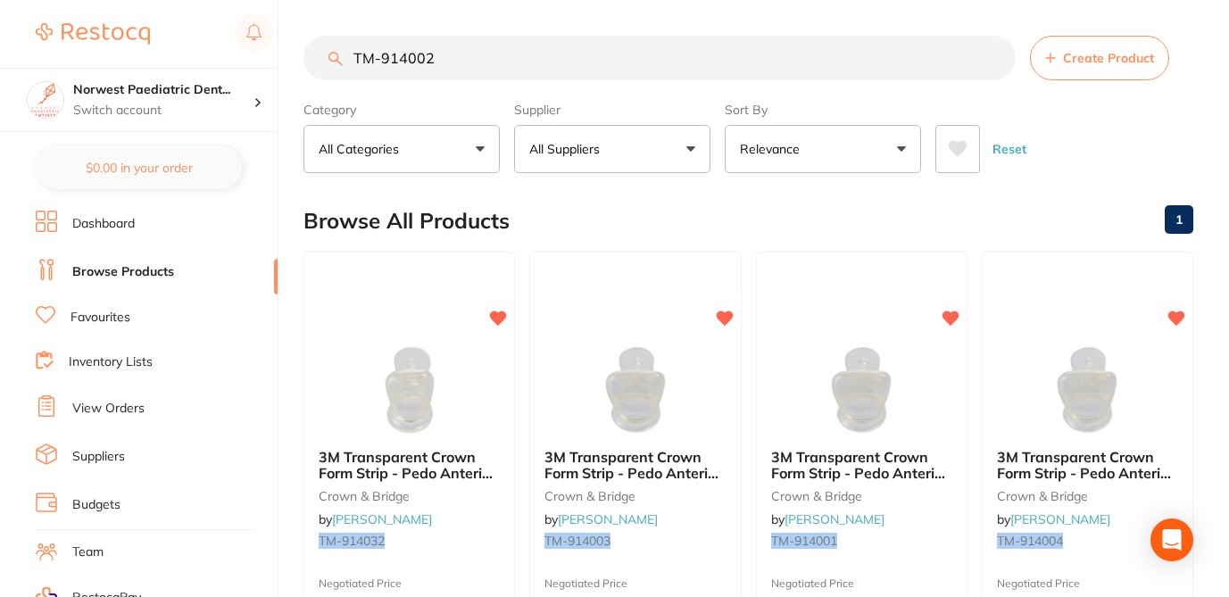
drag, startPoint x: 442, startPoint y: 21, endPoint x: 330, endPoint y: 14, distance: 111.7
click at [330, 14] on main "TM-914002 Create Product Category All Categories All Categories crown & bridge …" at bounding box center [766, 429] width 926 height 858
paste input "31"
type input "TM-914031"
click at [505, 316] on icon at bounding box center [499, 316] width 17 height 15
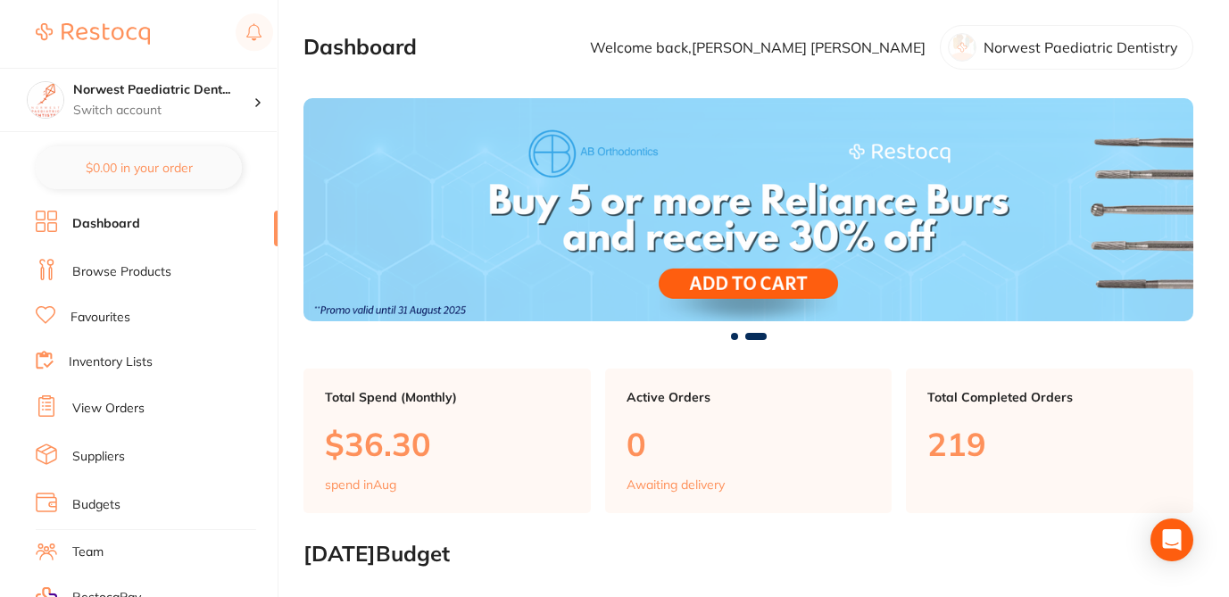
click at [148, 273] on link "Browse Products" at bounding box center [121, 272] width 99 height 18
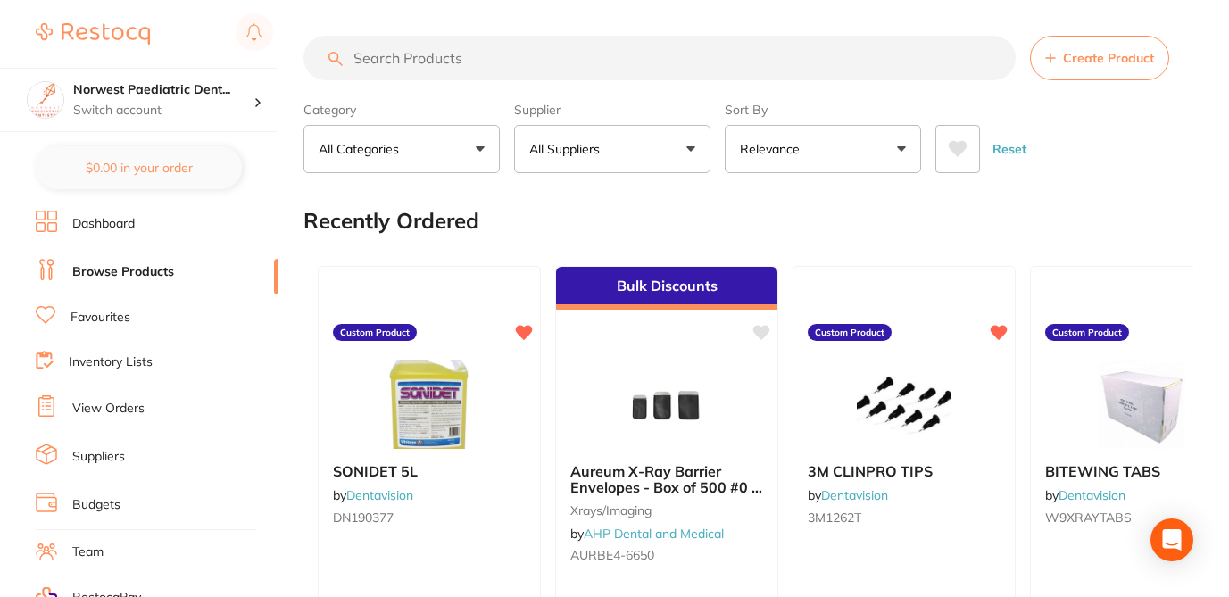
click at [397, 55] on input "search" at bounding box center [659, 58] width 712 height 45
paste input "TM-914031"
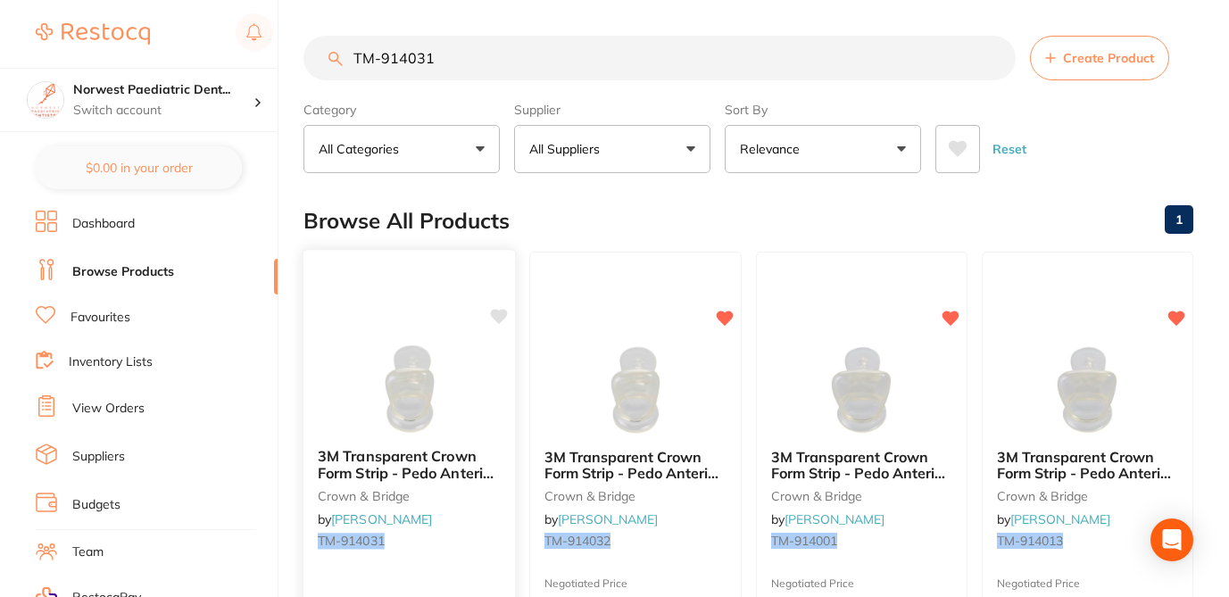
type input "TM-914031"
click at [503, 315] on icon at bounding box center [499, 316] width 17 height 15
click at [609, 227] on div "Browse All Products 1" at bounding box center [748, 221] width 890 height 60
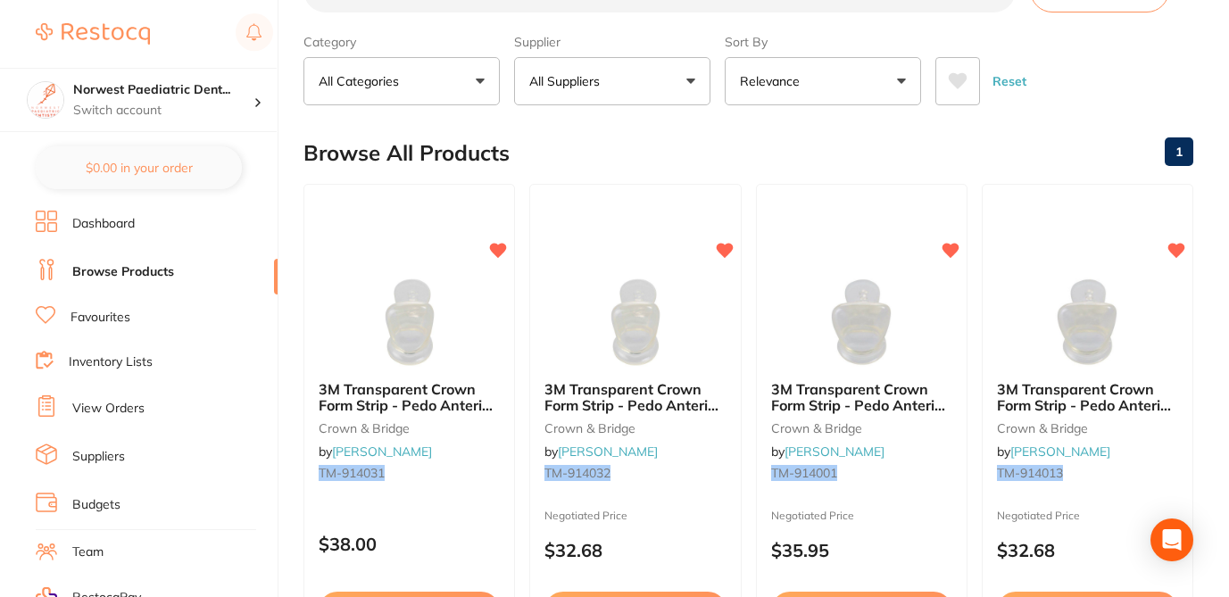
scroll to position [71, 0]
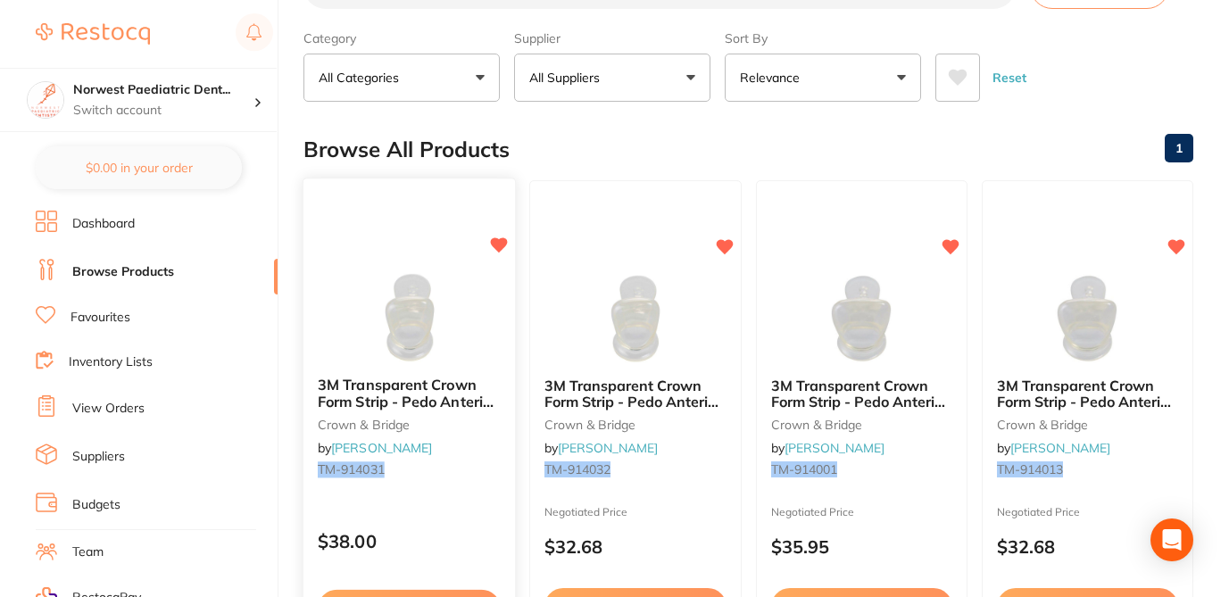
click at [450, 532] on p "$38.00" at bounding box center [409, 541] width 183 height 21
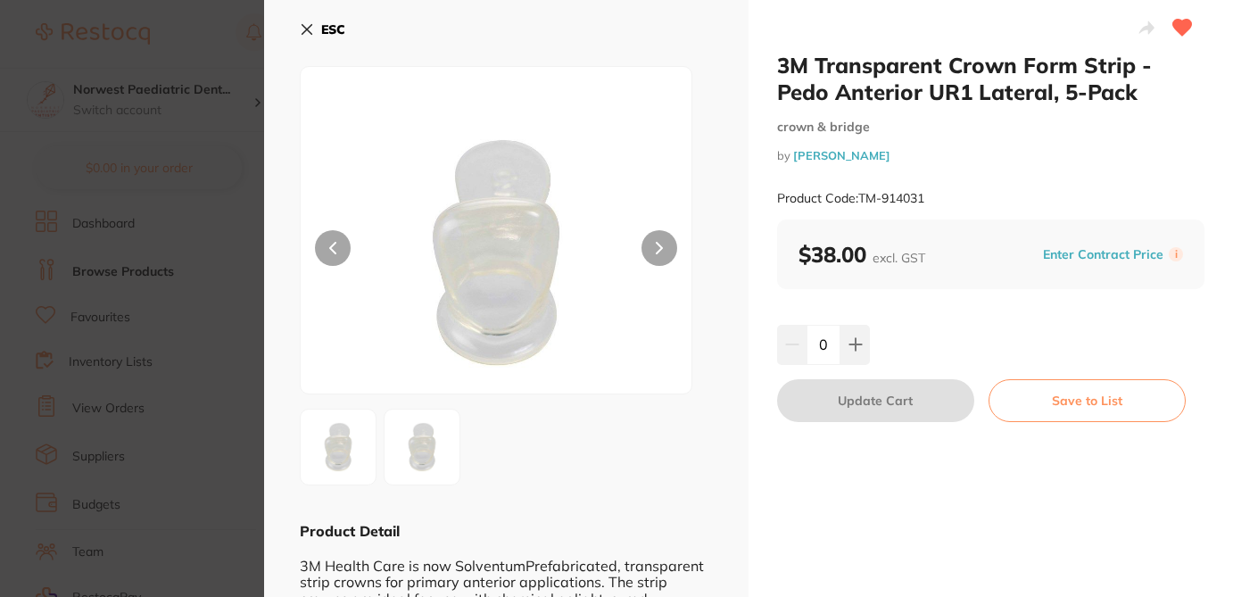
click at [1126, 253] on button "Enter Contract Price" at bounding box center [1103, 254] width 131 height 17
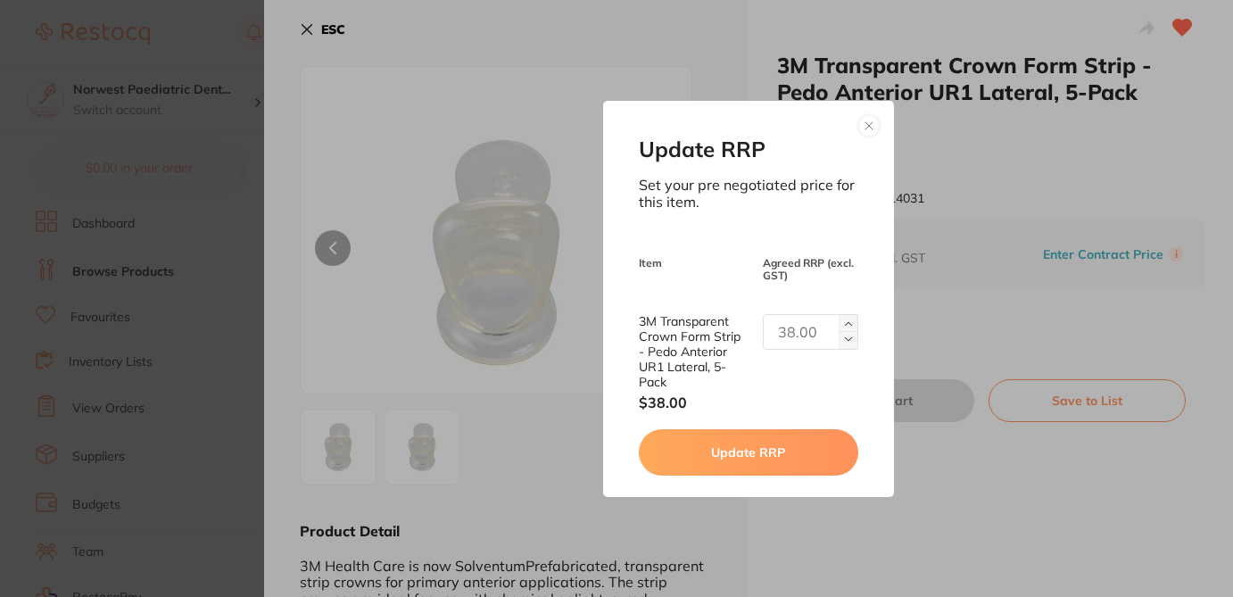
click at [806, 335] on input "text" at bounding box center [810, 332] width 95 height 36
type input "35.95"
click at [766, 458] on button "Update RRP" at bounding box center [749, 452] width 220 height 46
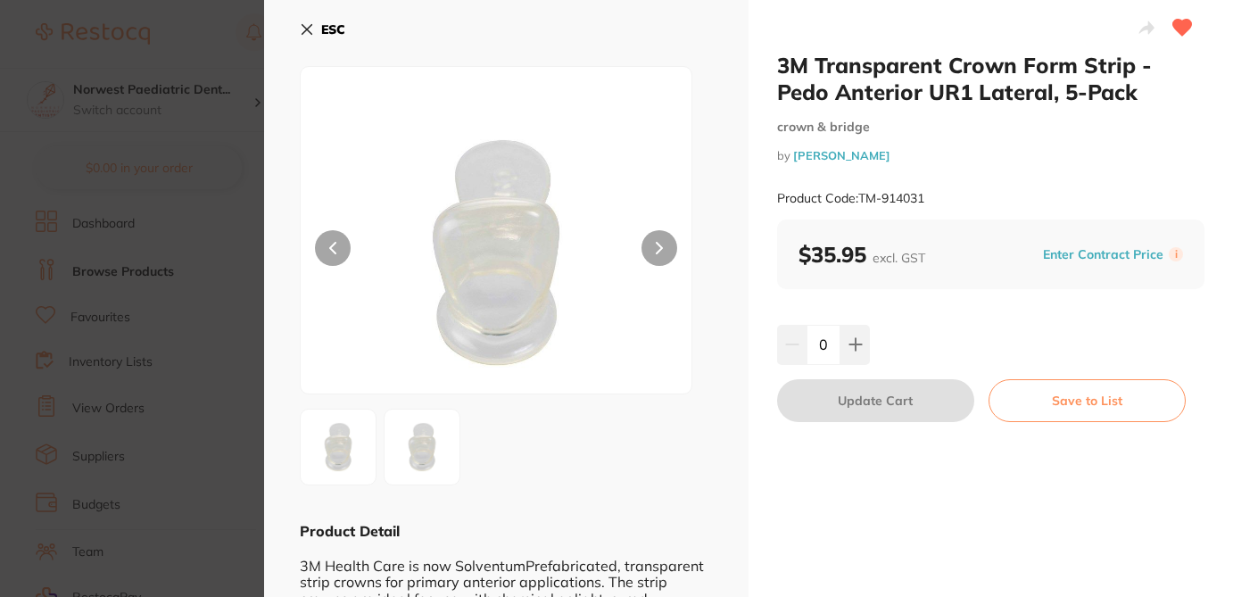
click at [151, 42] on section "3M Transparent Crown Form Strip - Pedo Anterior UR1 Lateral, 5-Pack crown & bri…" at bounding box center [616, 298] width 1233 height 597
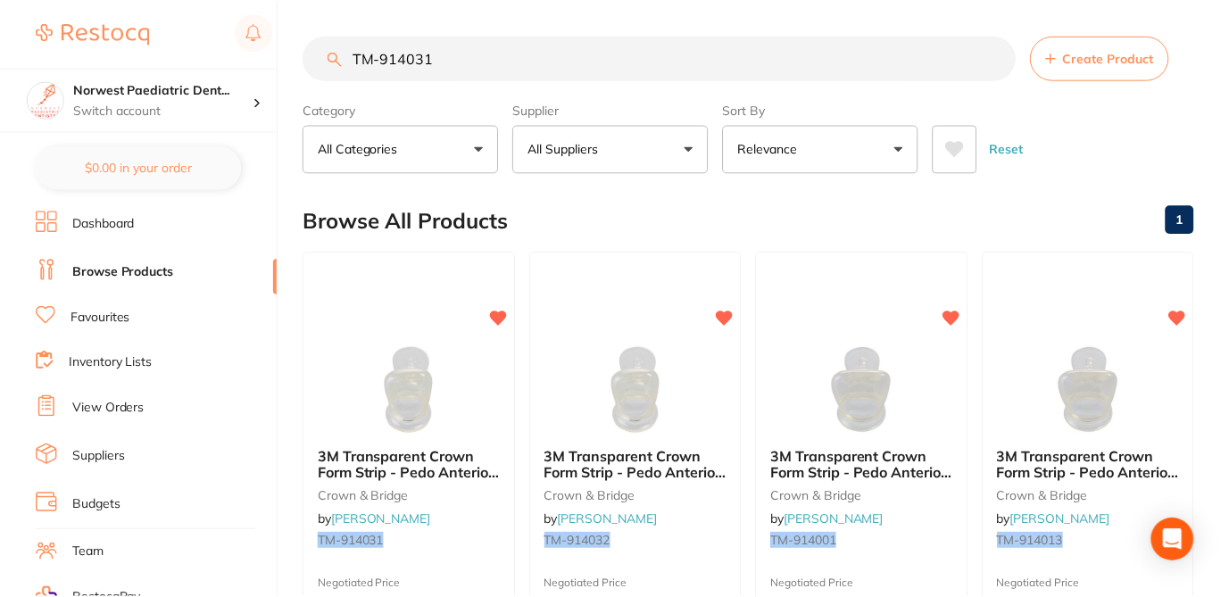
scroll to position [4, 0]
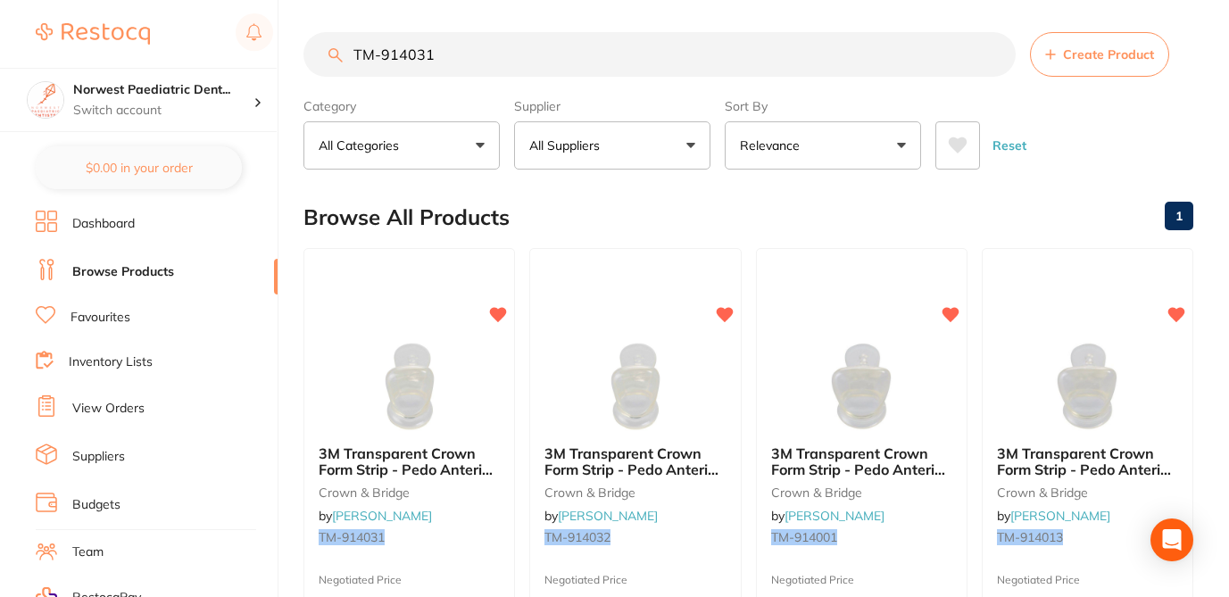
click at [475, 62] on input "TM-914031" at bounding box center [659, 54] width 712 height 45
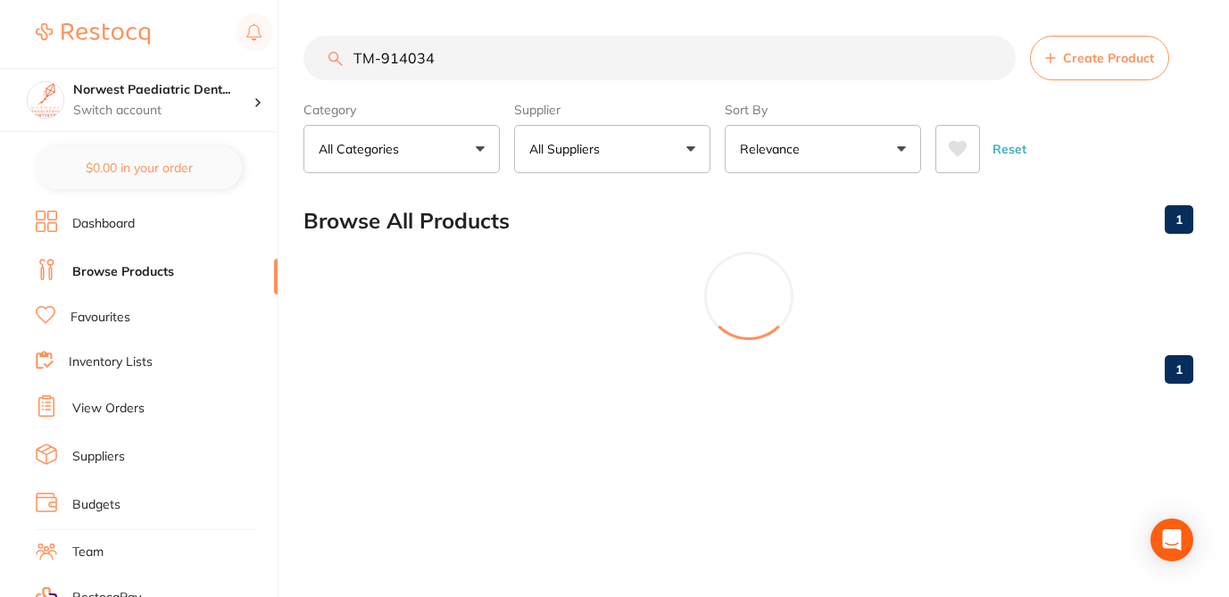
scroll to position [0, 0]
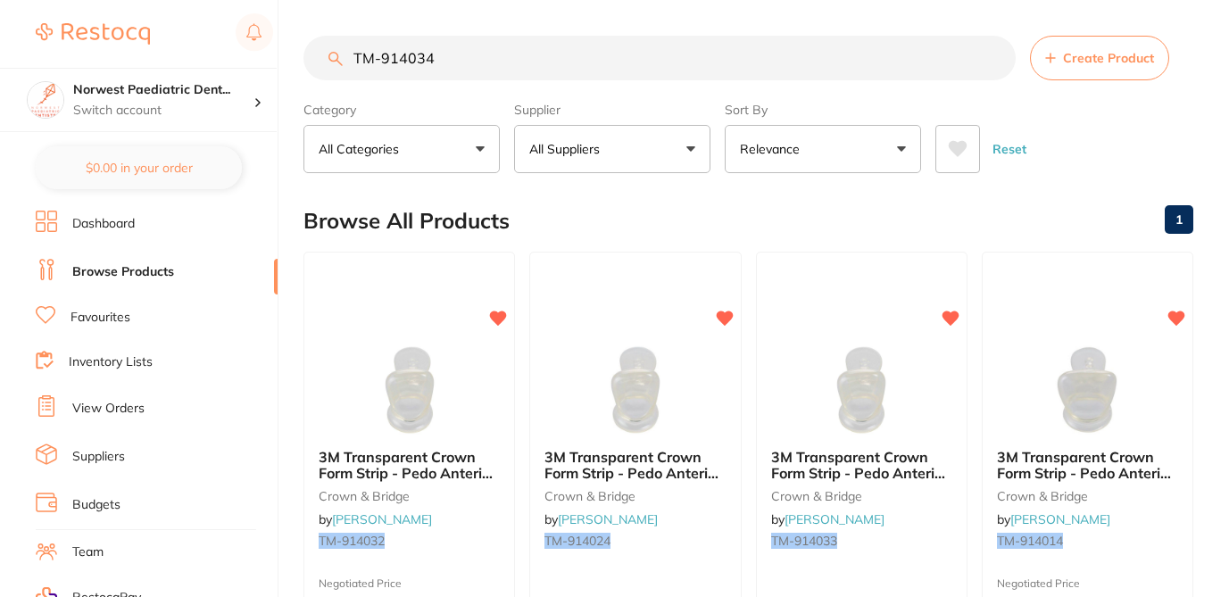
click at [577, 219] on div "Browse All Products 1" at bounding box center [748, 221] width 890 height 60
drag, startPoint x: 436, startPoint y: 57, endPoint x: 330, endPoint y: 53, distance: 106.3
click at [330, 53] on div "TM-914034 Create Product" at bounding box center [748, 58] width 890 height 45
paste input "21"
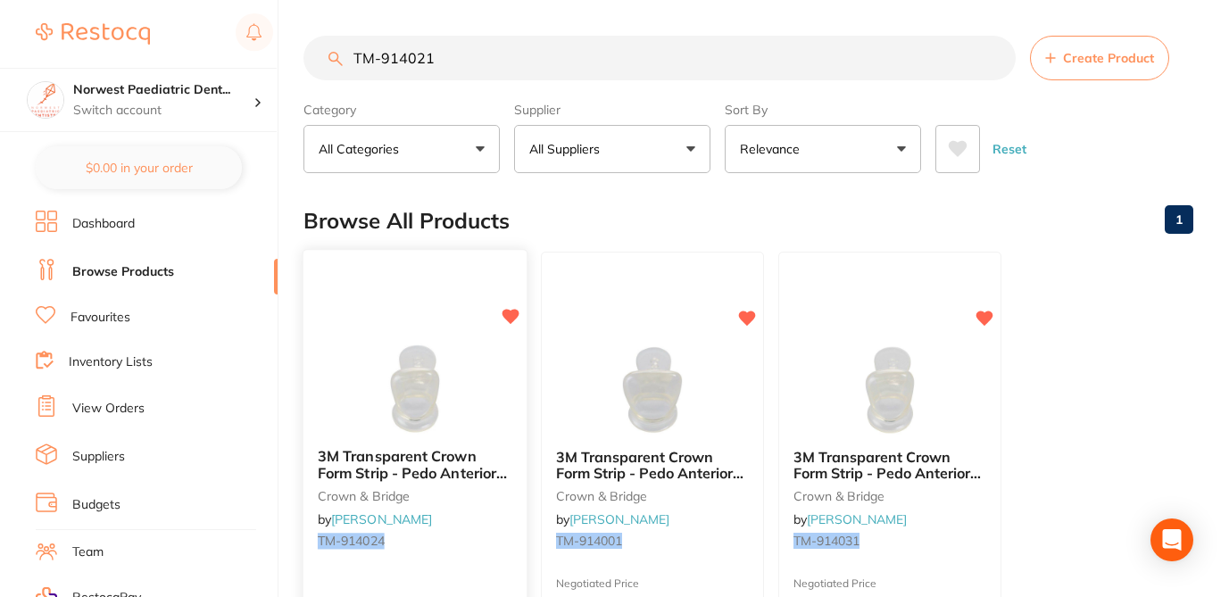
type input "TM-914021"
click at [481, 516] on div "3M Transparent Crown Form Strip - Pedo Anterior UL4 Lateral, 5-Pack crown & bri…" at bounding box center [414, 502] width 223 height 137
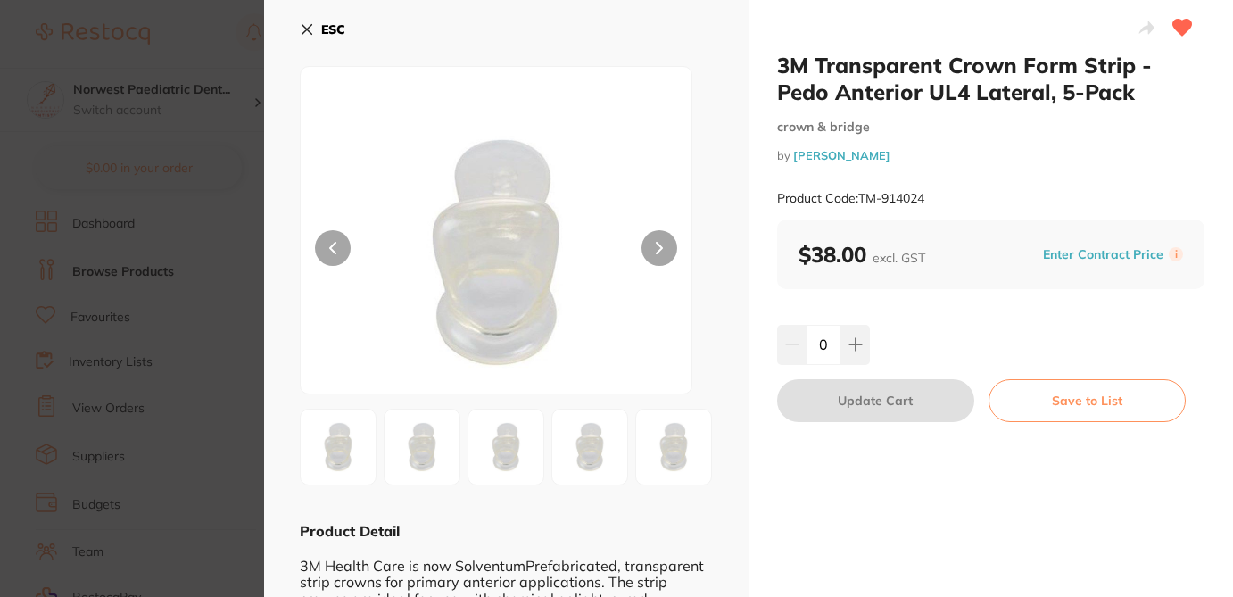
click at [1069, 260] on button "Enter Contract Price" at bounding box center [1103, 254] width 131 height 17
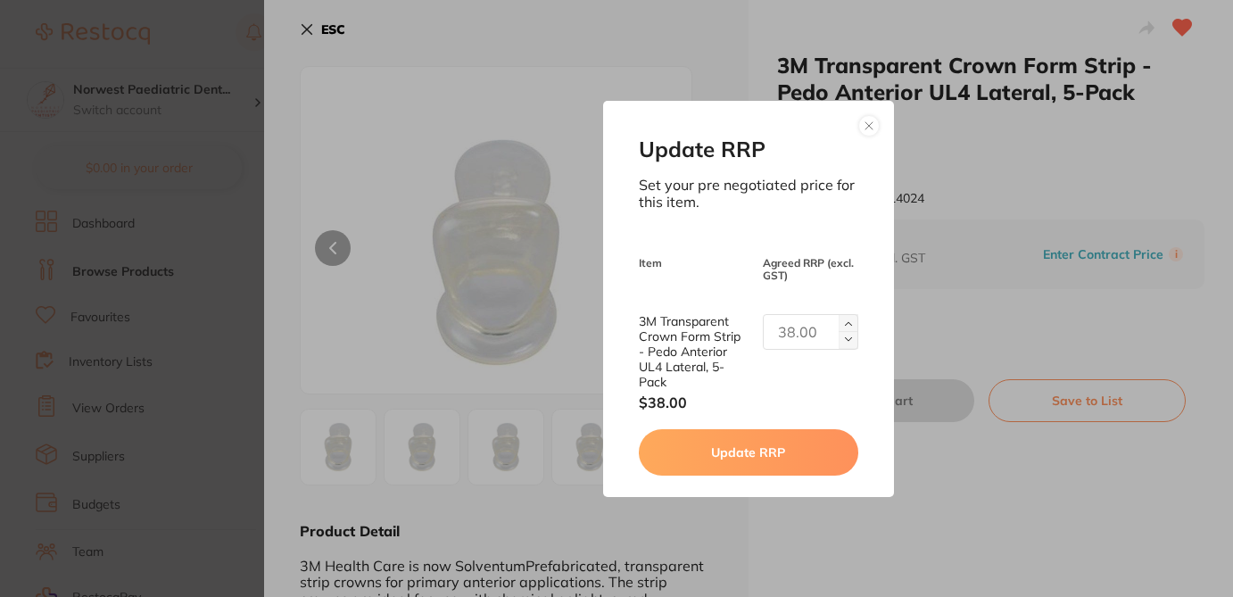
click at [800, 333] on input "text" at bounding box center [810, 332] width 95 height 36
type input "35.95"
click at [755, 459] on button "Update RRP" at bounding box center [749, 452] width 220 height 46
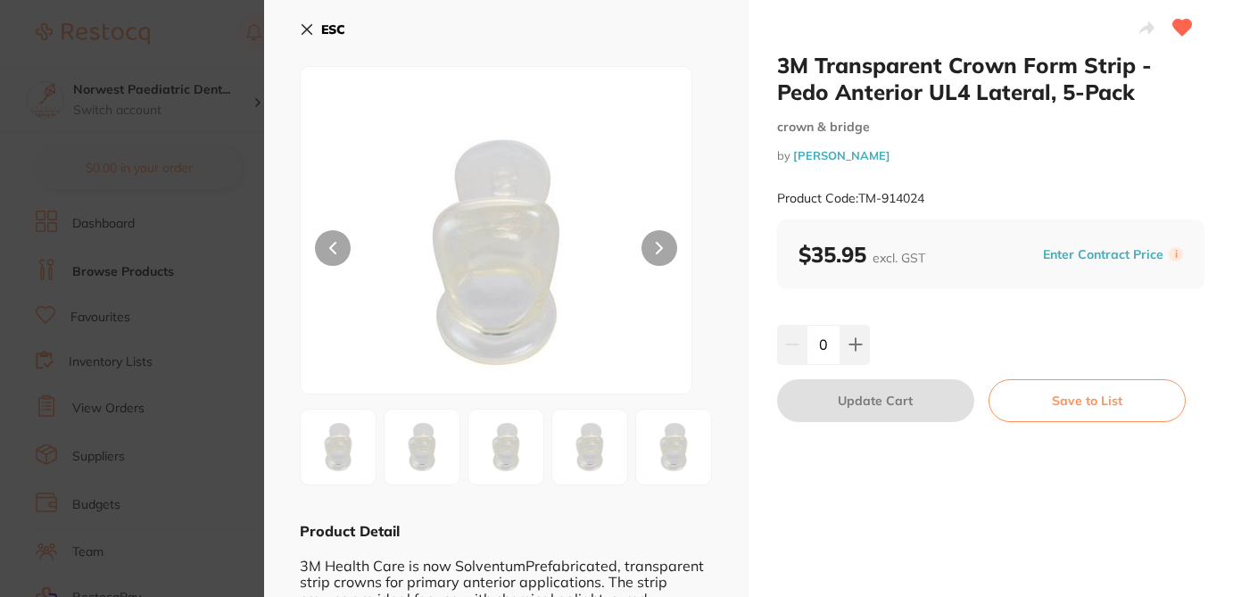
click at [309, 29] on icon at bounding box center [307, 29] width 14 height 14
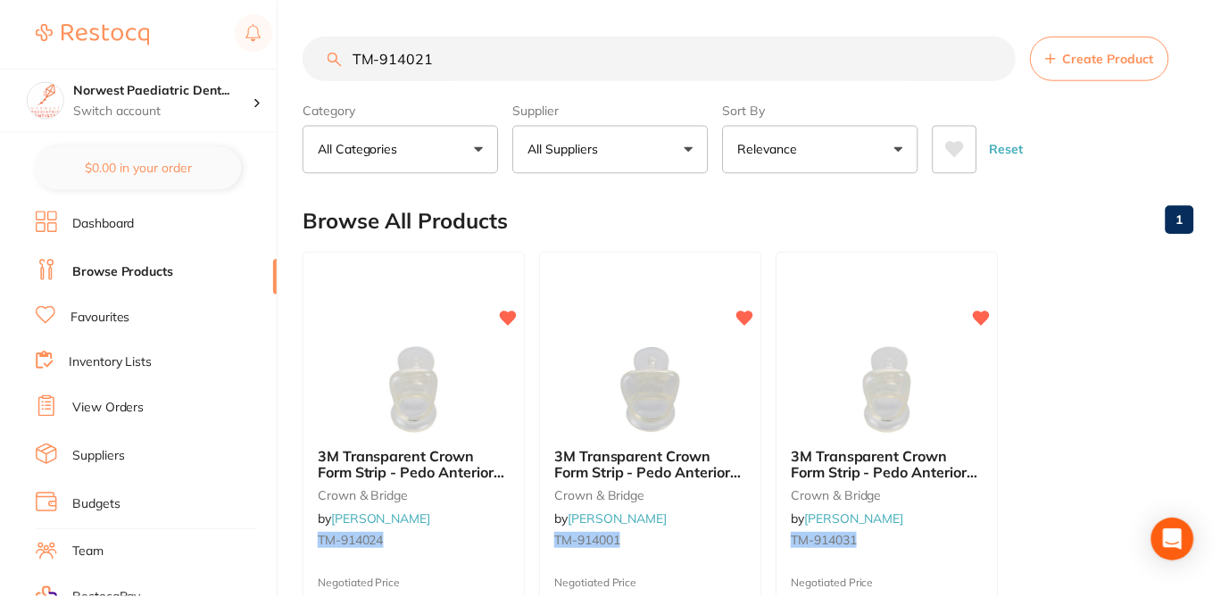
scroll to position [1, 0]
